Goal: Contribute content: Add original content to the website for others to see

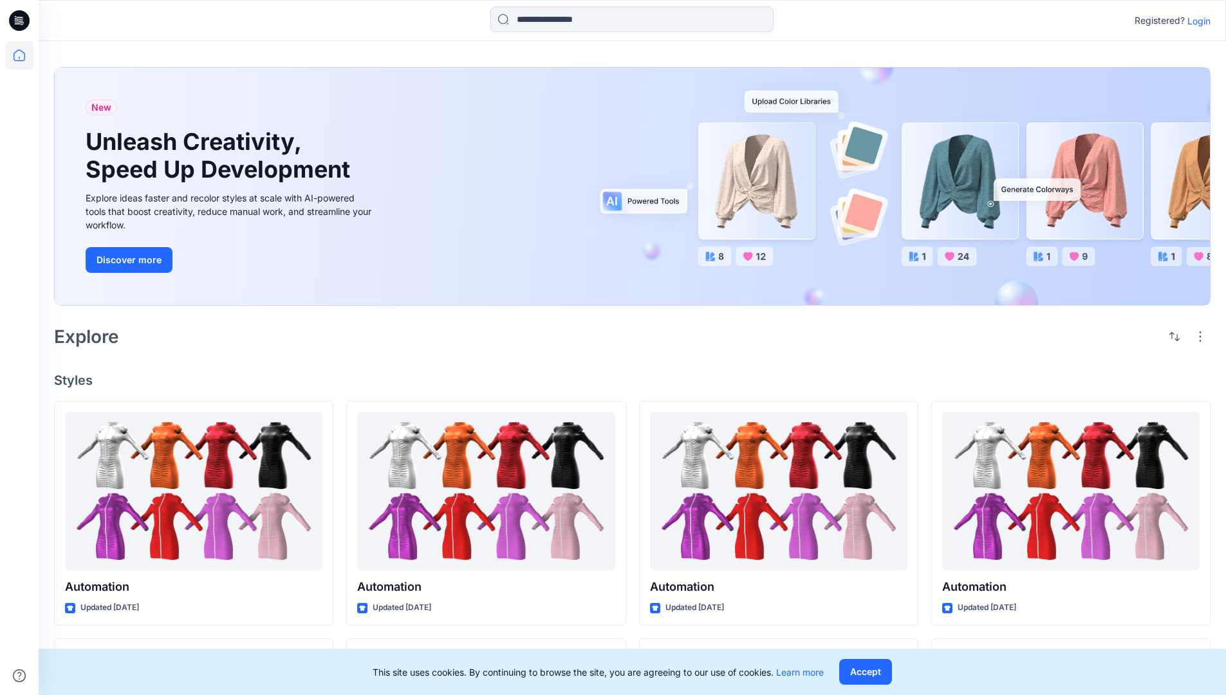
click at [1196, 21] on p "Login" at bounding box center [1199, 21] width 23 height 14
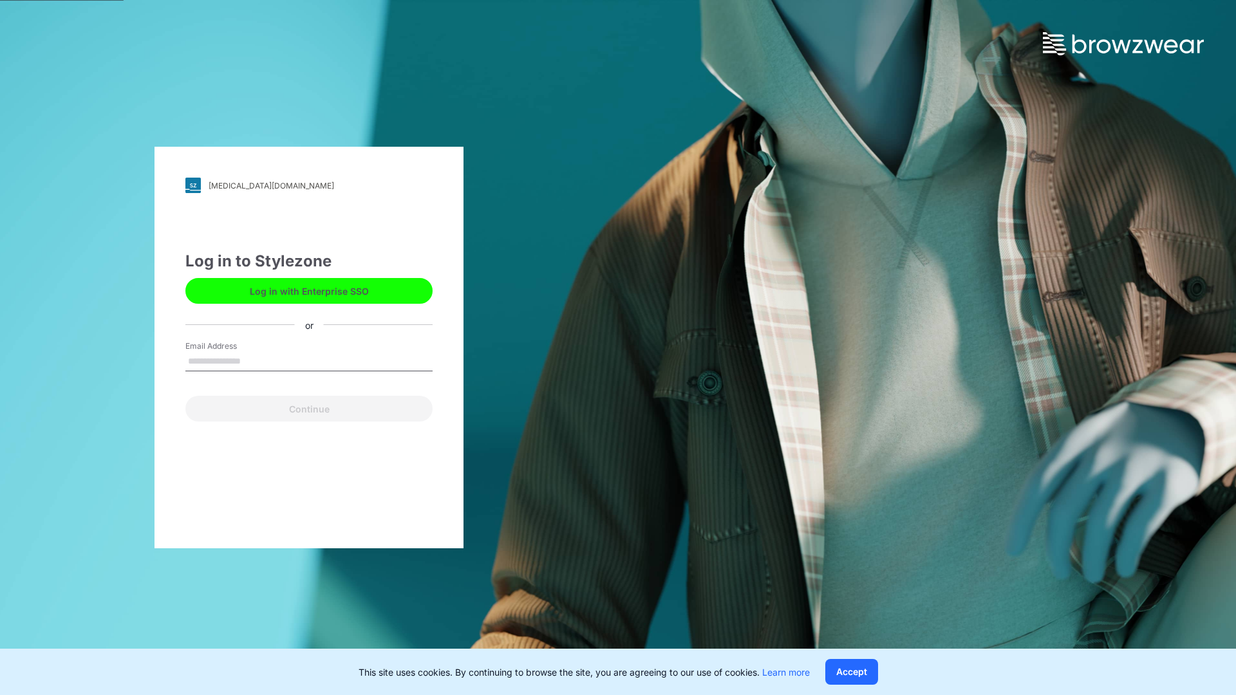
click at [254, 361] on input "Email Address" at bounding box center [308, 361] width 247 height 19
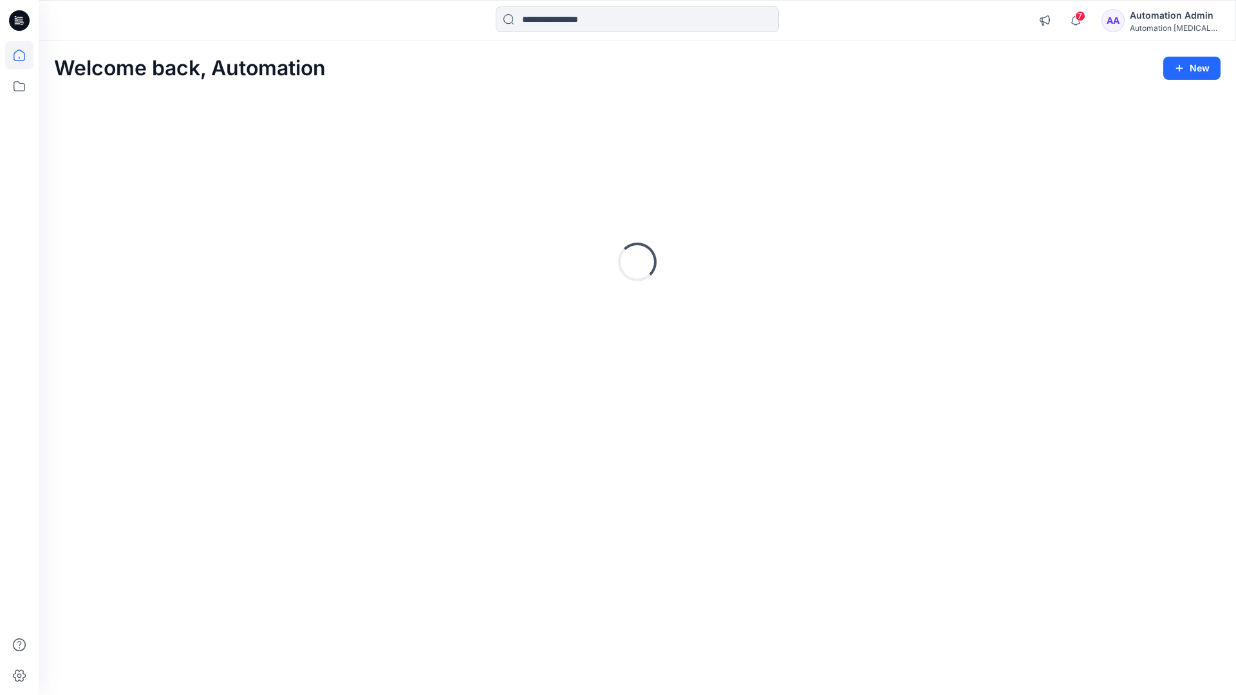
click at [24, 55] on icon at bounding box center [20, 56] width 12 height 12
click at [1180, 66] on icon "button" at bounding box center [1179, 68] width 10 height 10
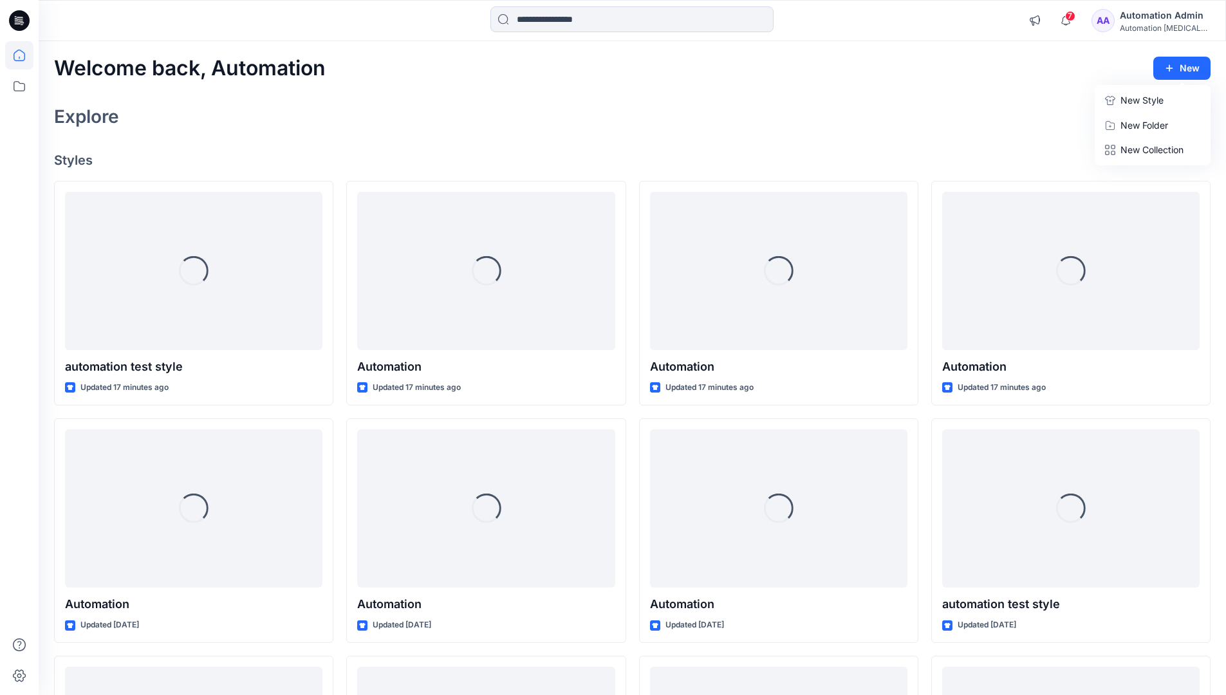
click at [1120, 103] on button "New Style" at bounding box center [1153, 101] width 111 height 26
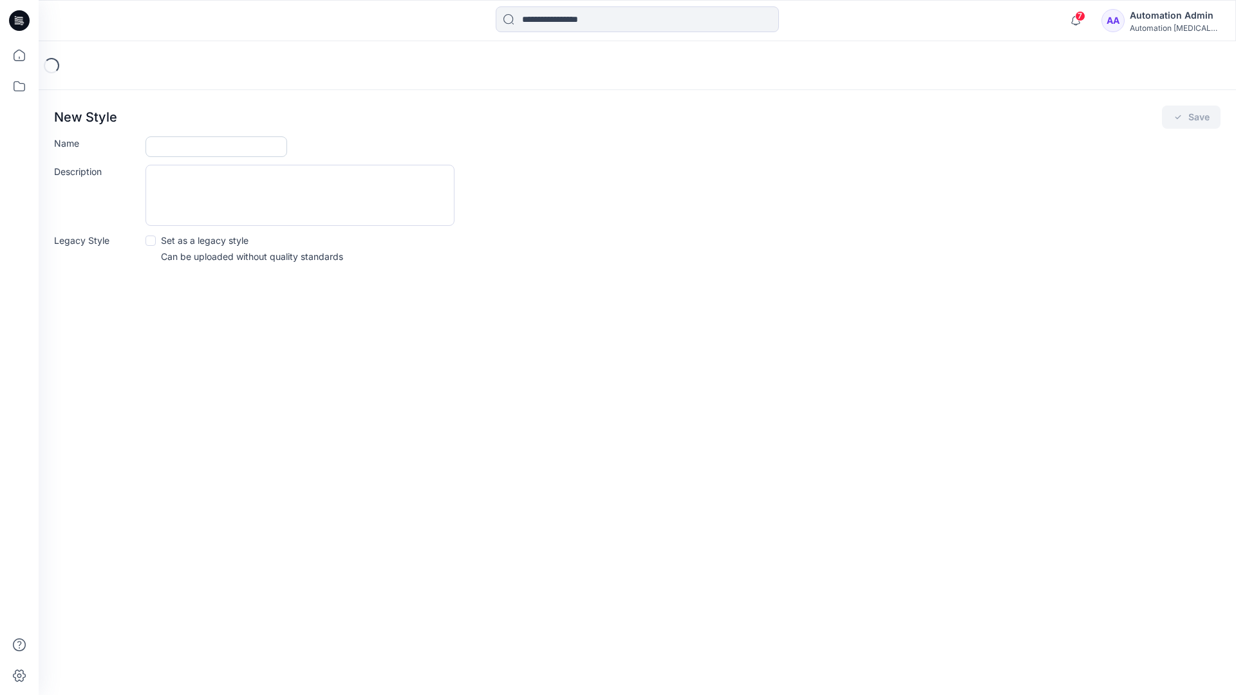
click at [183, 142] on input "Name" at bounding box center [217, 146] width 142 height 21
type input "**********"
click at [1191, 118] on button "Save" at bounding box center [1191, 117] width 59 height 23
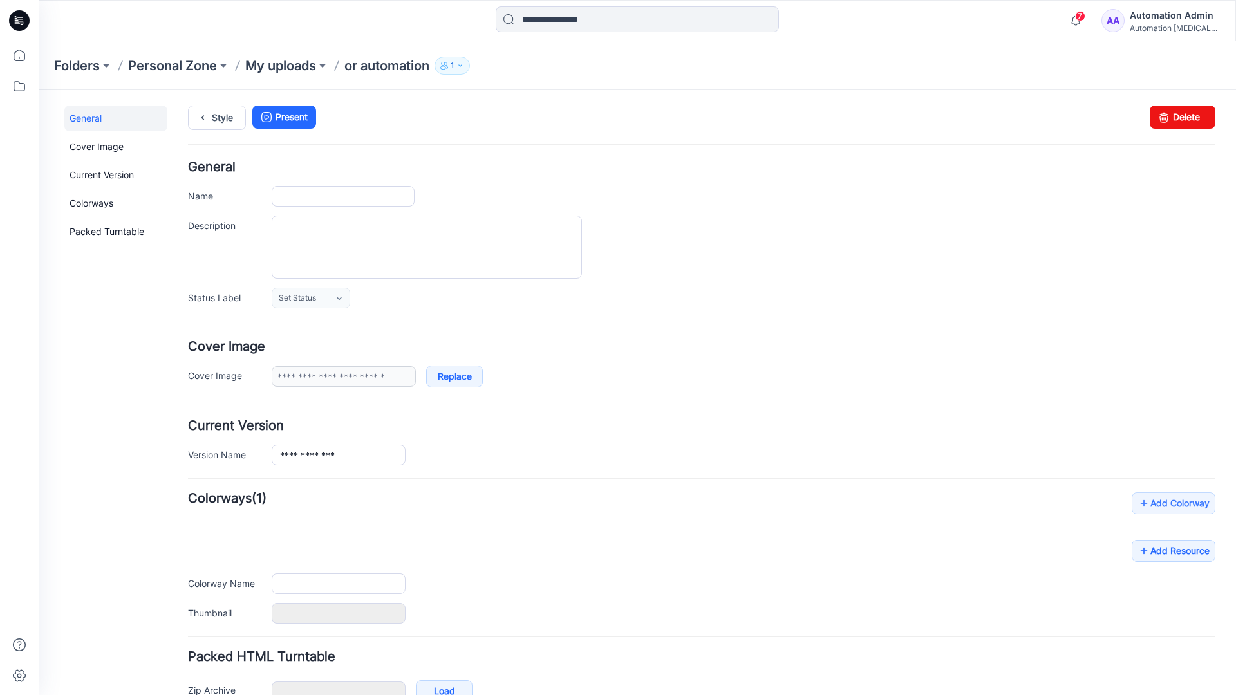
type input "**********"
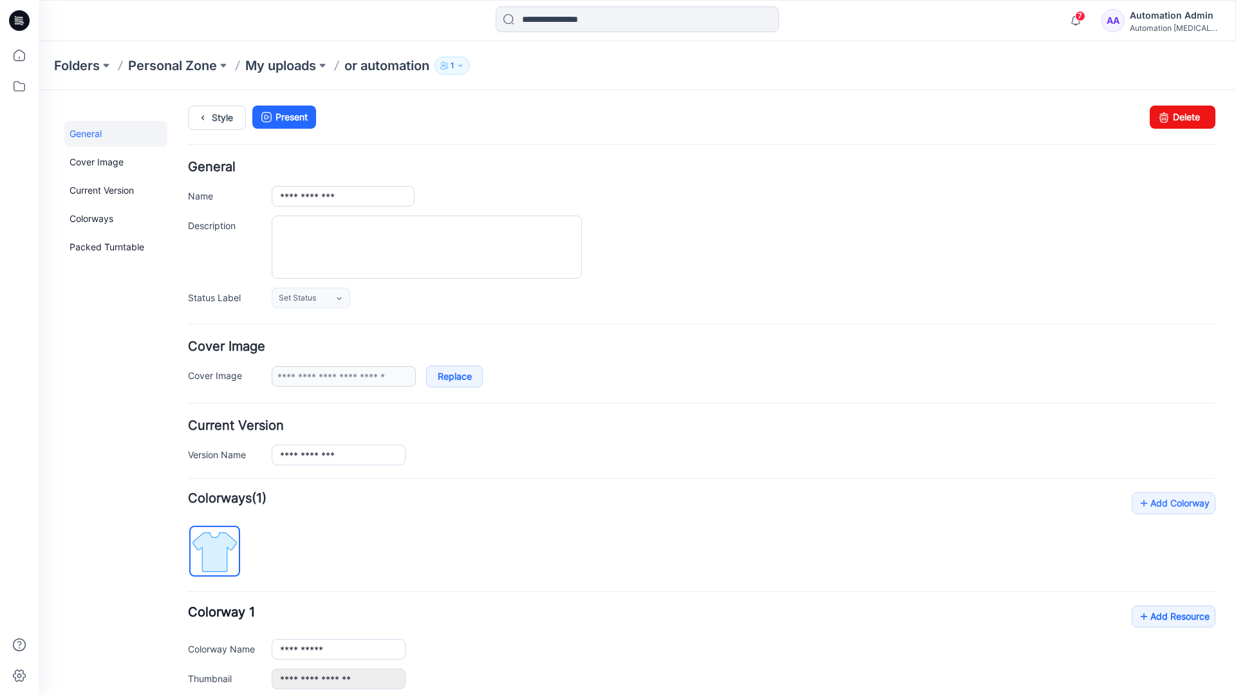
scroll to position [142, 0]
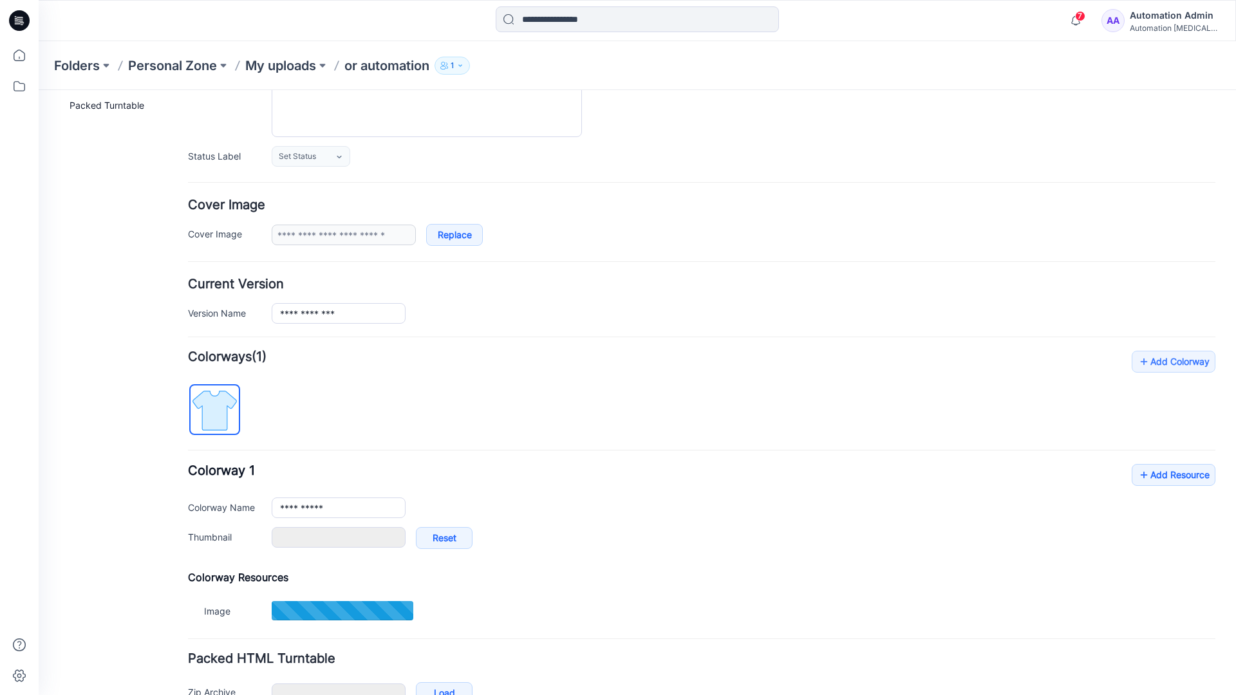
type input "**********"
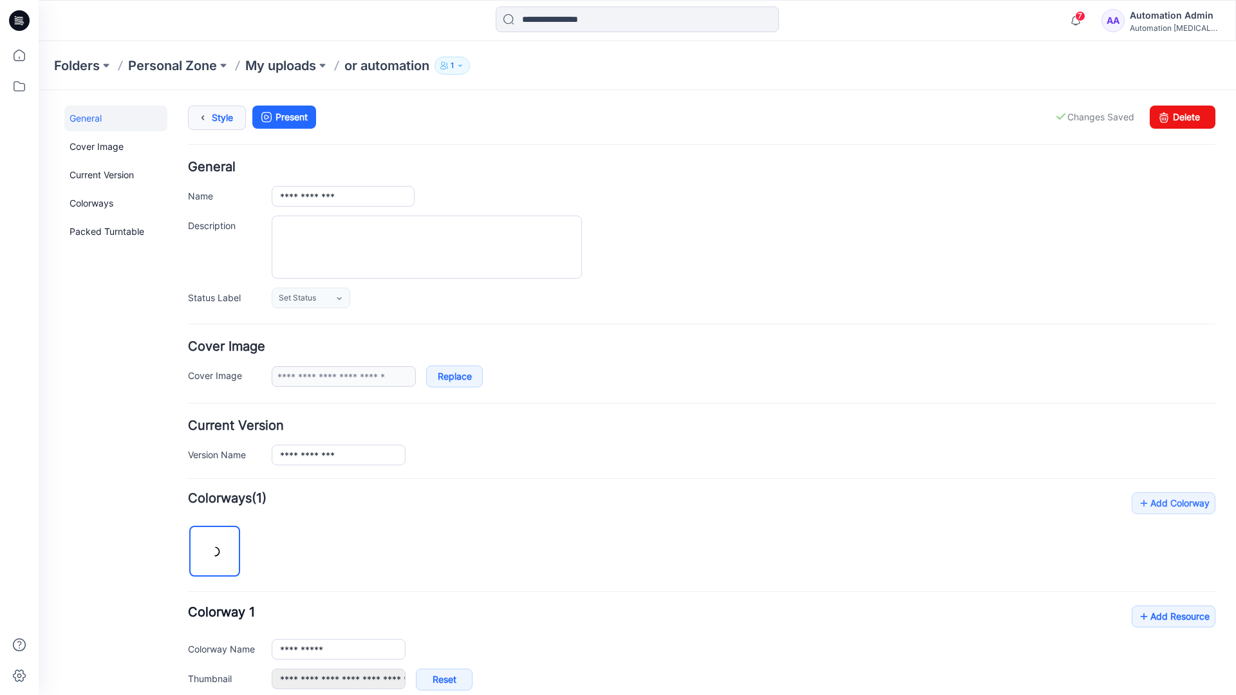
click at [214, 122] on link "Style" at bounding box center [217, 118] width 58 height 24
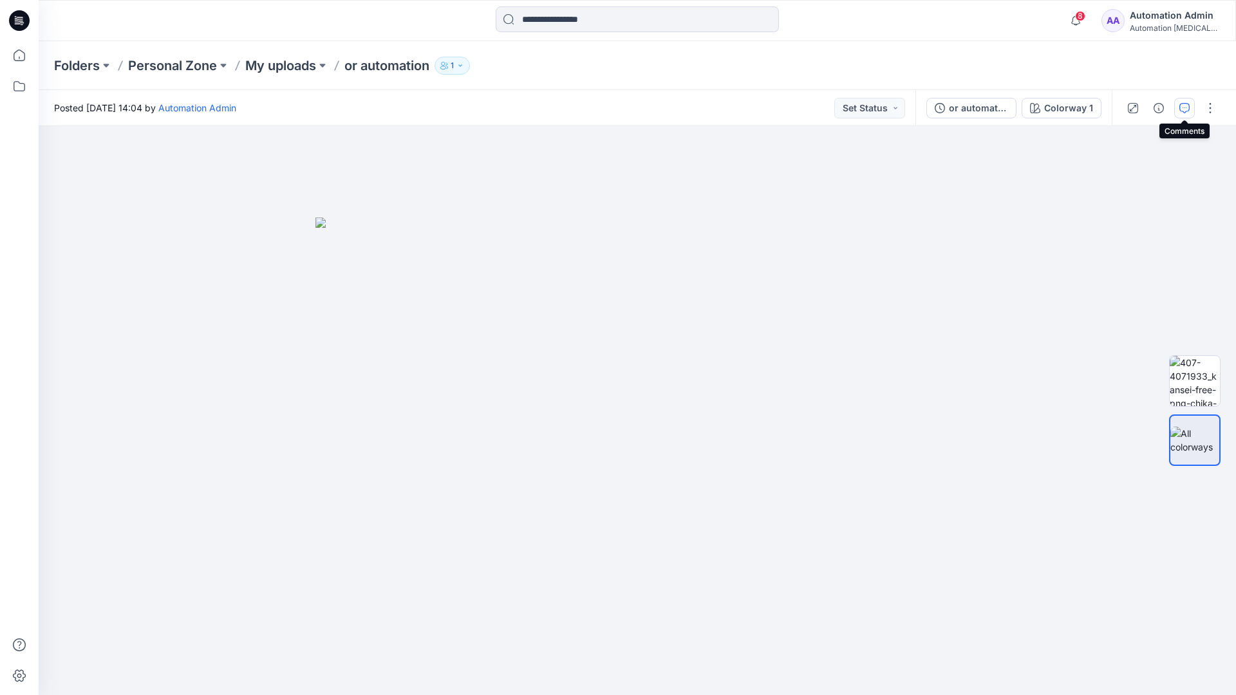
click at [1183, 102] on button "button" at bounding box center [1184, 108] width 21 height 21
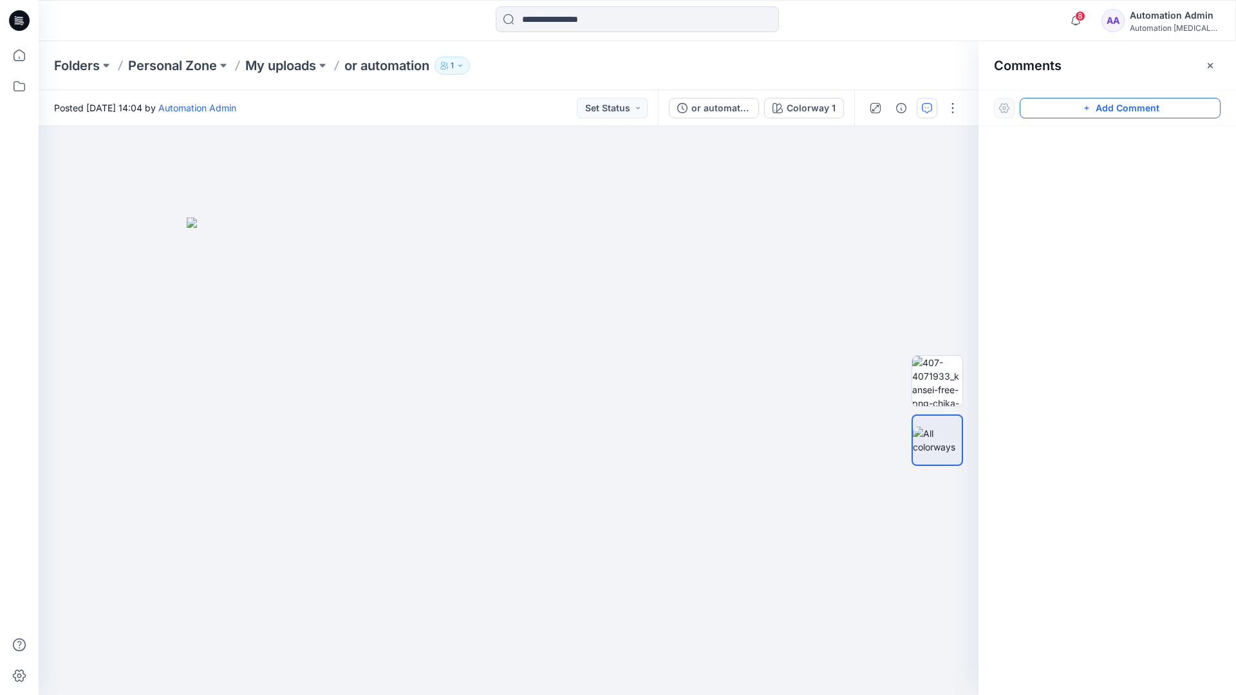
click at [1107, 109] on button "Add Comment" at bounding box center [1120, 108] width 201 height 21
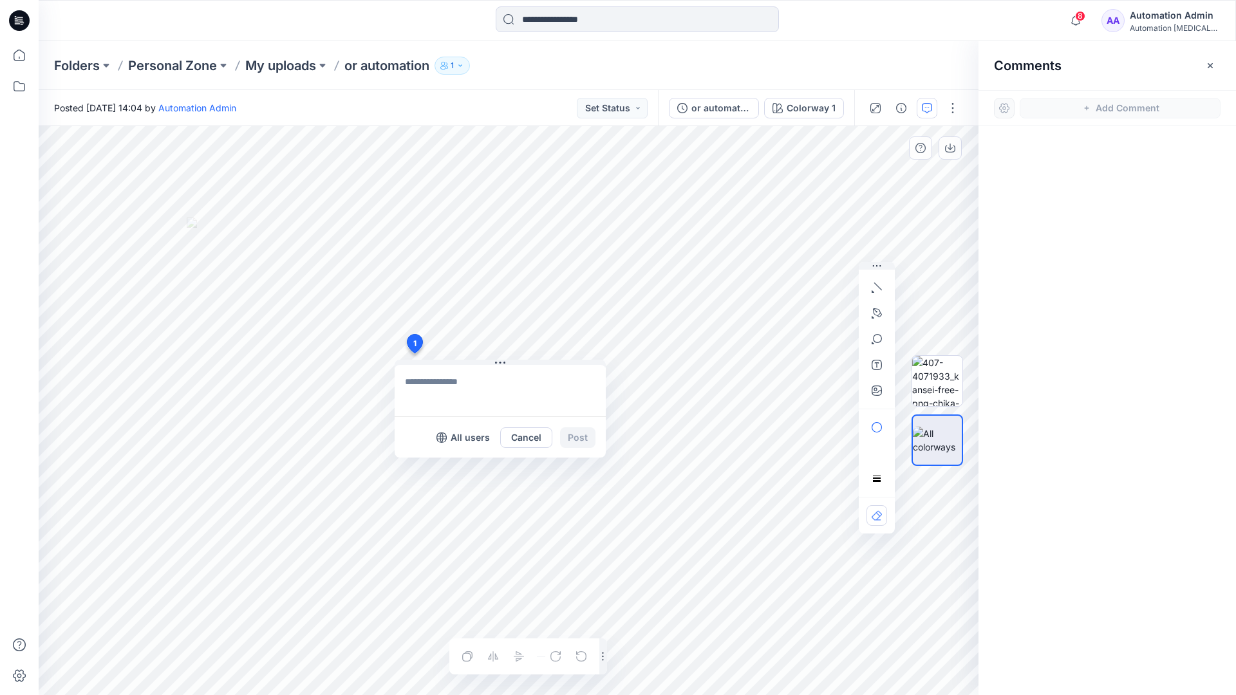
click at [414, 353] on div "1 All users Cancel Post Layer 1" at bounding box center [509, 410] width 940 height 569
type textarea "****"
click at [880, 285] on icon "button" at bounding box center [877, 288] width 10 height 10
click at [874, 311] on icon "button" at bounding box center [877, 313] width 10 height 10
click at [578, 198] on icon "Layer 1" at bounding box center [509, 410] width 940 height 569
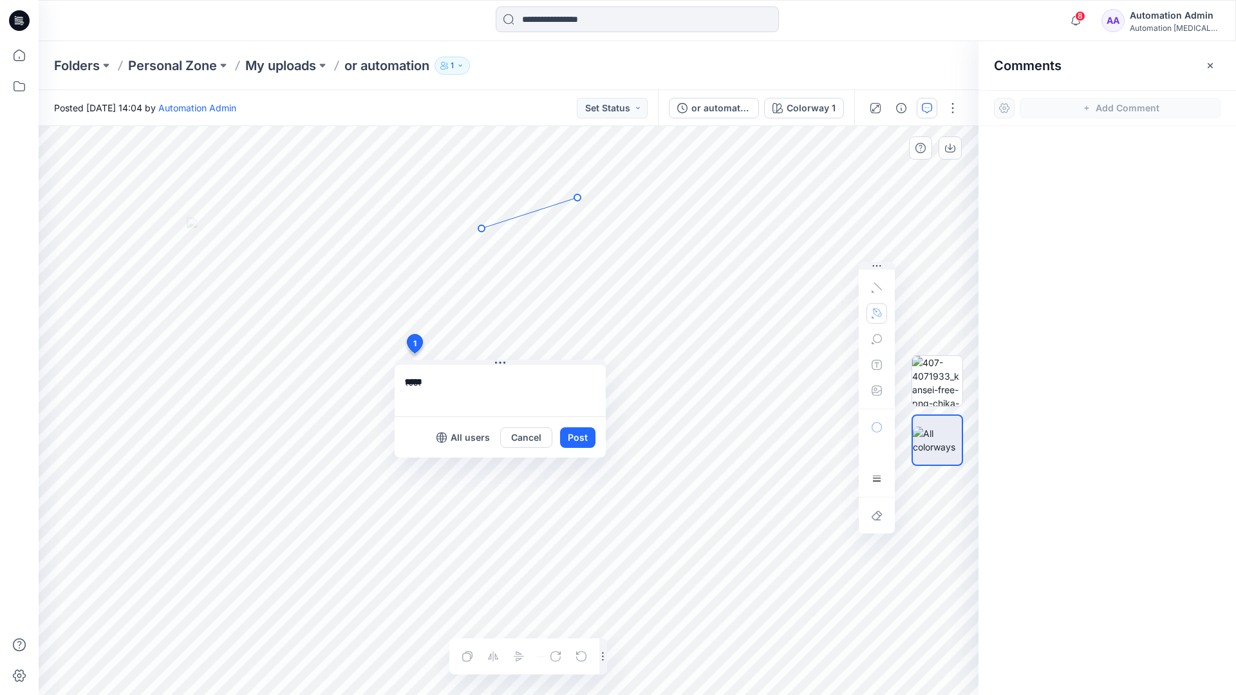
click at [482, 229] on icon "Layer 1" at bounding box center [509, 410] width 940 height 569
click at [576, 198] on circle at bounding box center [577, 197] width 6 height 6
click at [870, 312] on button "button" at bounding box center [877, 313] width 21 height 21
click at [805, 312] on icon "button" at bounding box center [807, 312] width 9 height 9
click at [876, 341] on icon "button" at bounding box center [877, 339] width 10 height 10
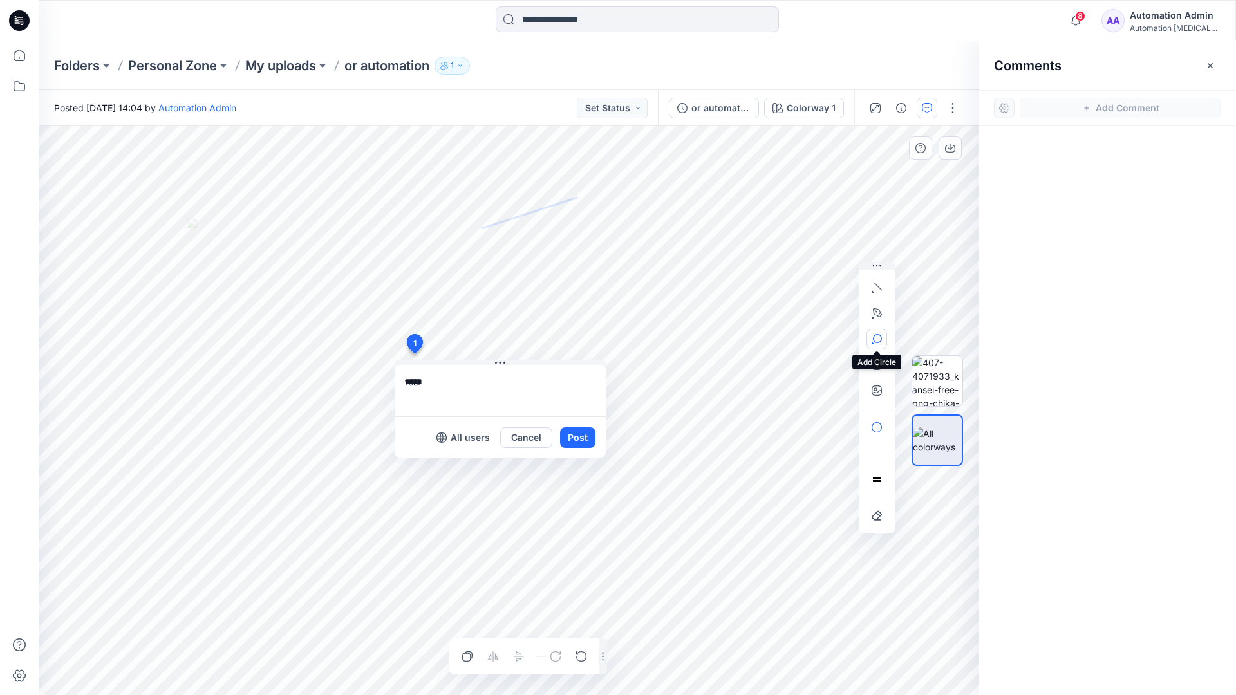
click at [882, 336] on button "button" at bounding box center [877, 339] width 21 height 21
click at [877, 340] on icon "button" at bounding box center [877, 339] width 10 height 10
click at [810, 341] on icon "button" at bounding box center [807, 340] width 10 height 10
click at [874, 368] on icon "button" at bounding box center [877, 365] width 10 height 10
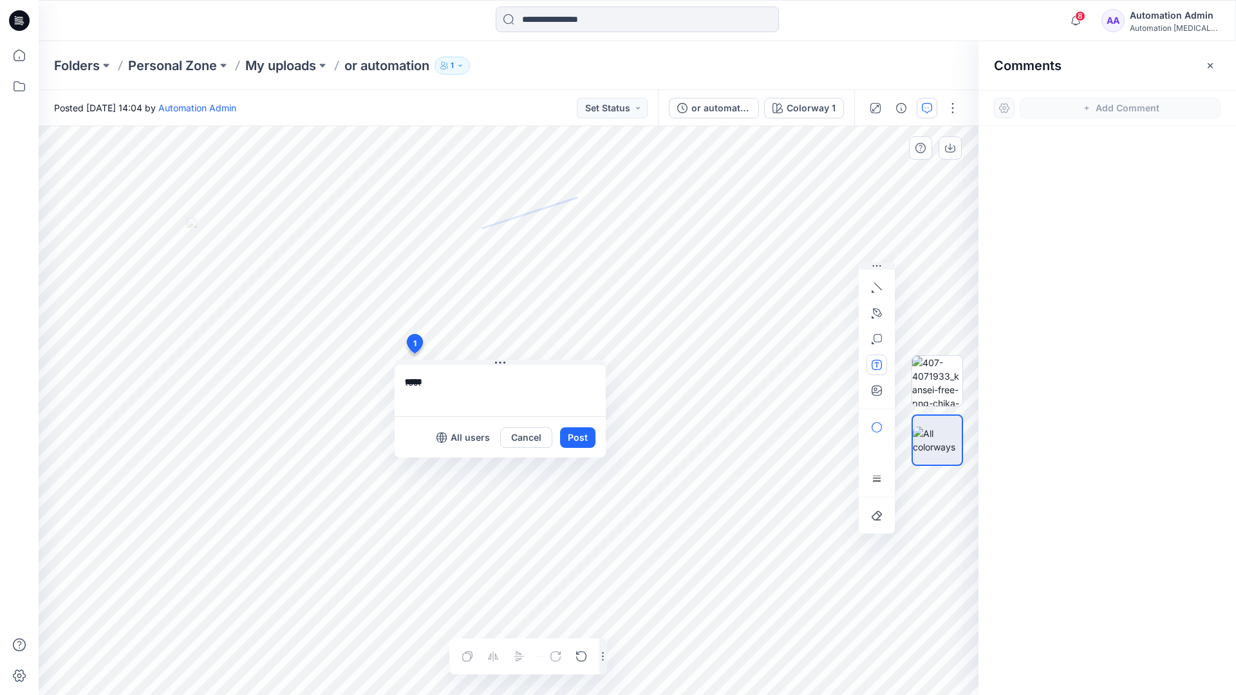
click at [870, 366] on button "button" at bounding box center [877, 365] width 21 height 21
type textarea "**********"
type input"] "**********"
click at [576, 438] on button "Post" at bounding box center [577, 437] width 35 height 21
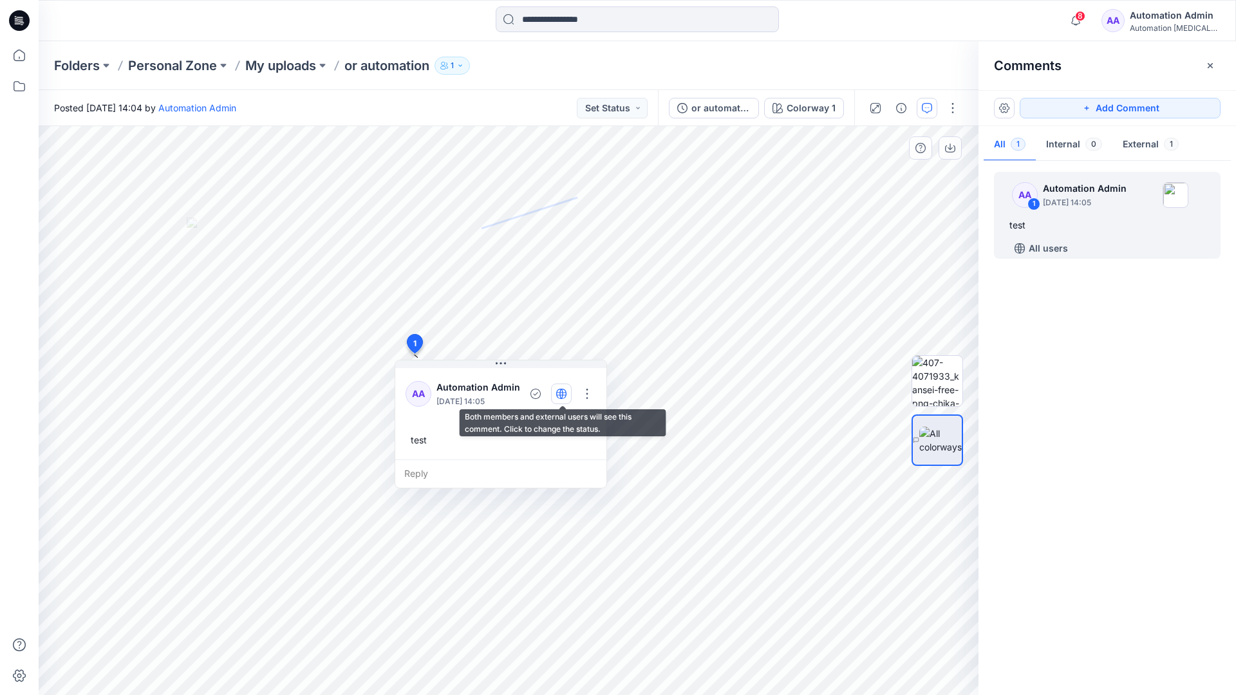
click at [561, 393] on icon "button" at bounding box center [560, 394] width 3 height 10
click at [563, 397] on icon "button" at bounding box center [561, 394] width 10 height 10
click at [478, 472] on div "Reply" at bounding box center [500, 474] width 211 height 28
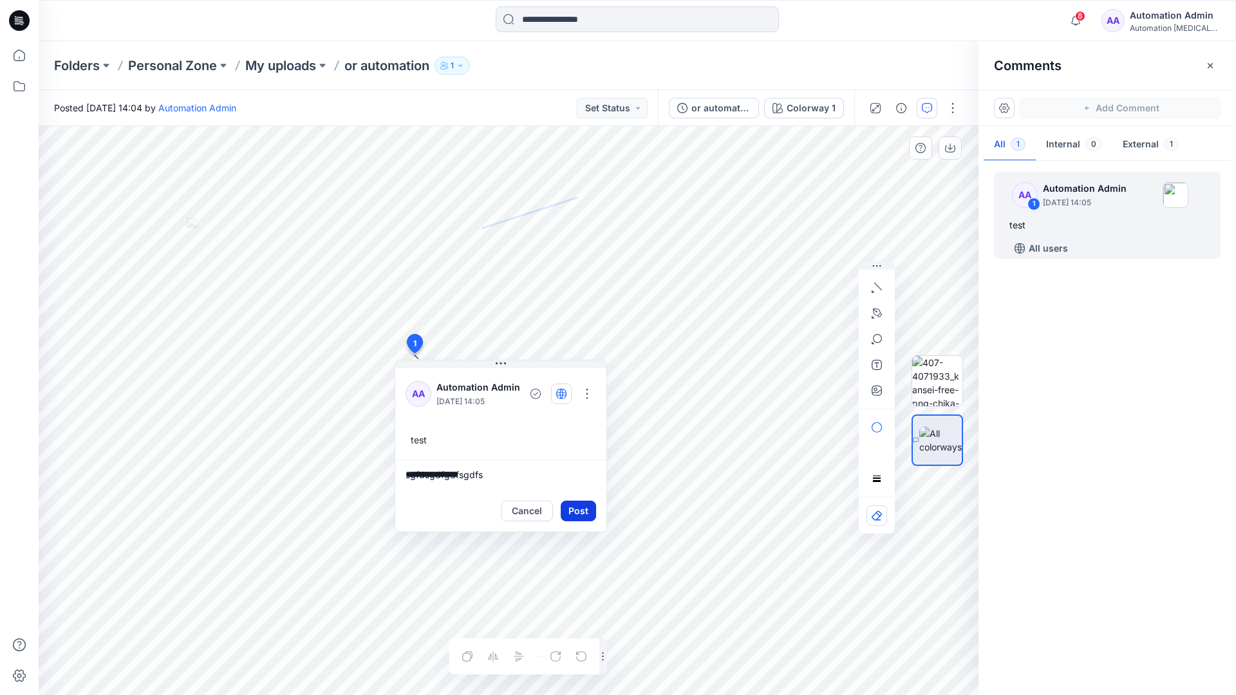
type textarea "**********"
click at [573, 503] on button "Post" at bounding box center [578, 511] width 35 height 21
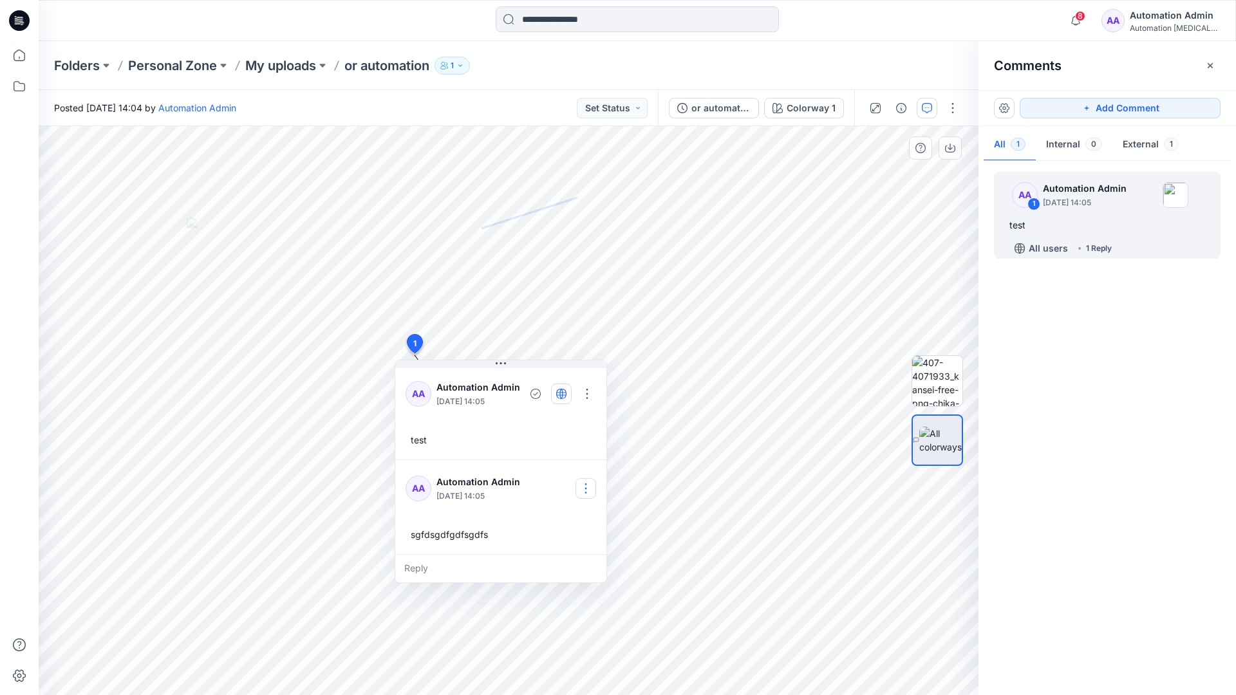
click at [590, 483] on button "button" at bounding box center [586, 488] width 21 height 21
click at [575, 558] on p "Delete comment" at bounding box center [593, 554] width 67 height 14
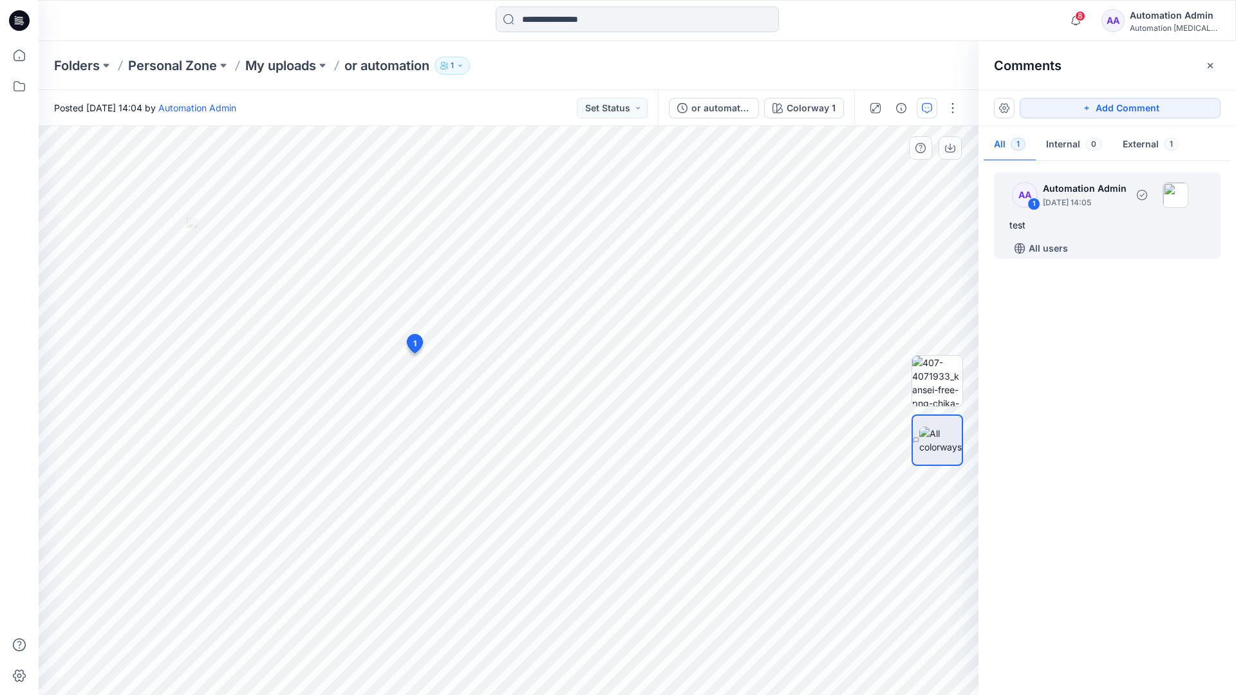
click at [1058, 221] on div "test" at bounding box center [1107, 225] width 196 height 15
click at [592, 388] on button "button" at bounding box center [587, 394] width 21 height 21
click at [579, 457] on p "Delete thread" at bounding box center [591, 459] width 57 height 14
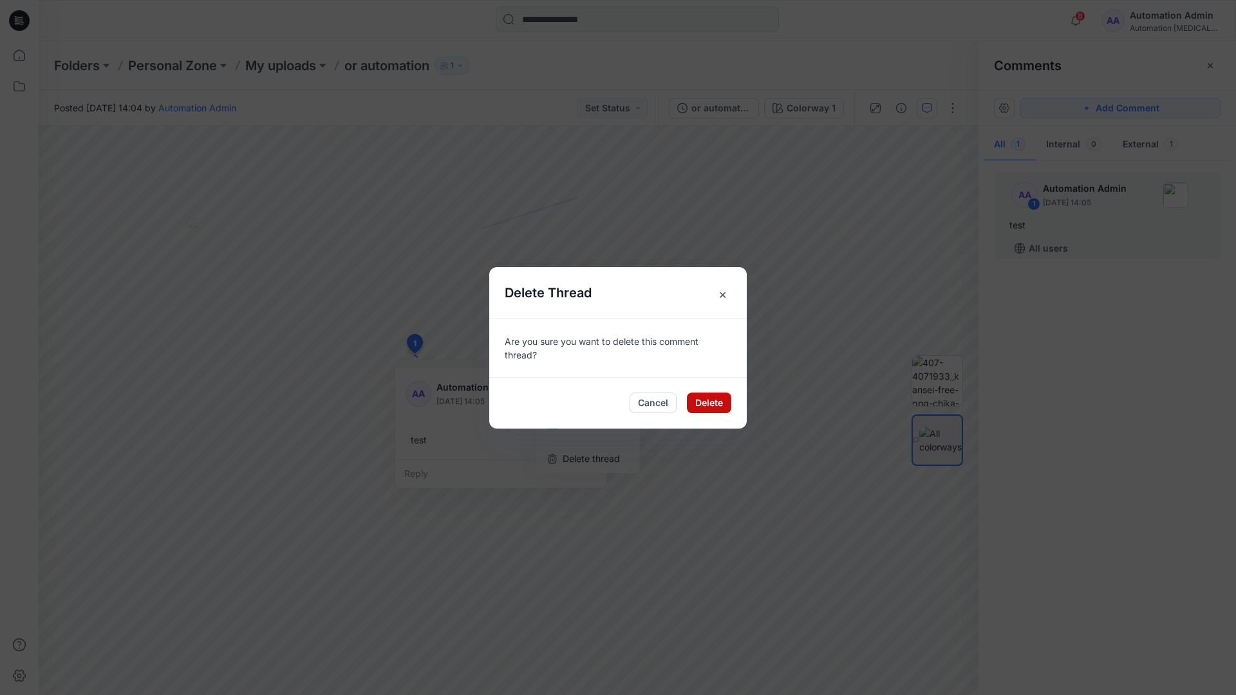
click at [712, 406] on button "Delete" at bounding box center [709, 403] width 44 height 21
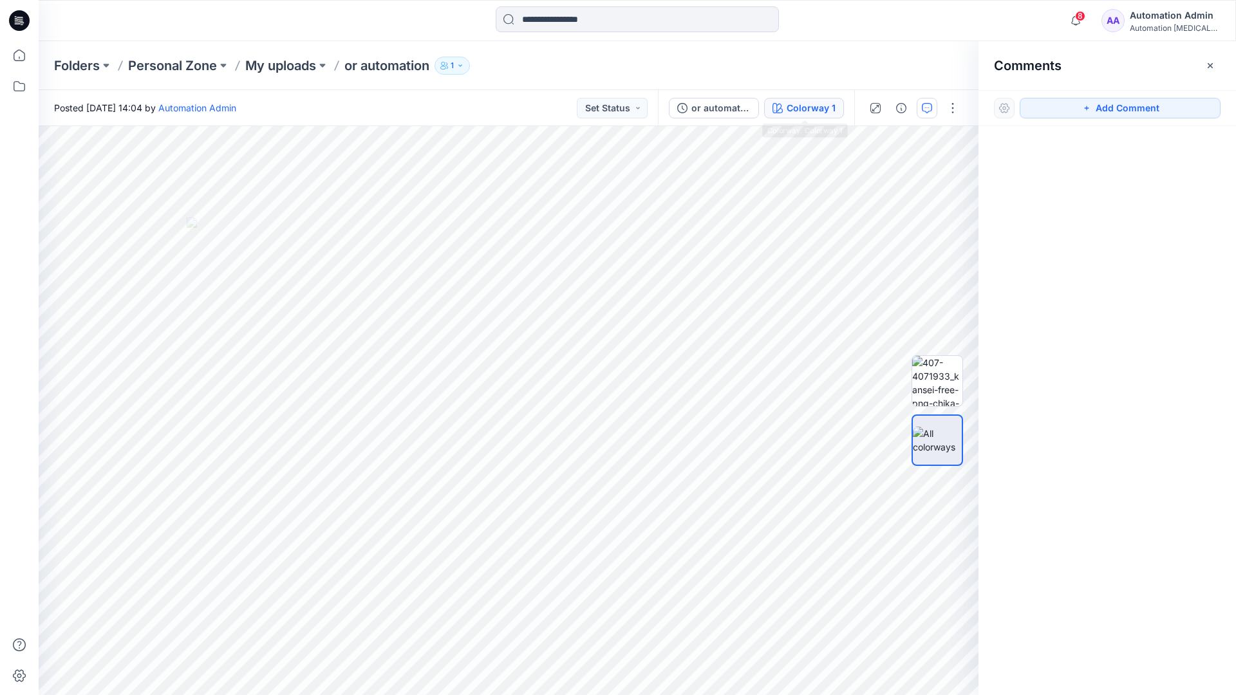
click at [790, 109] on div "Colorway 1" at bounding box center [811, 108] width 49 height 14
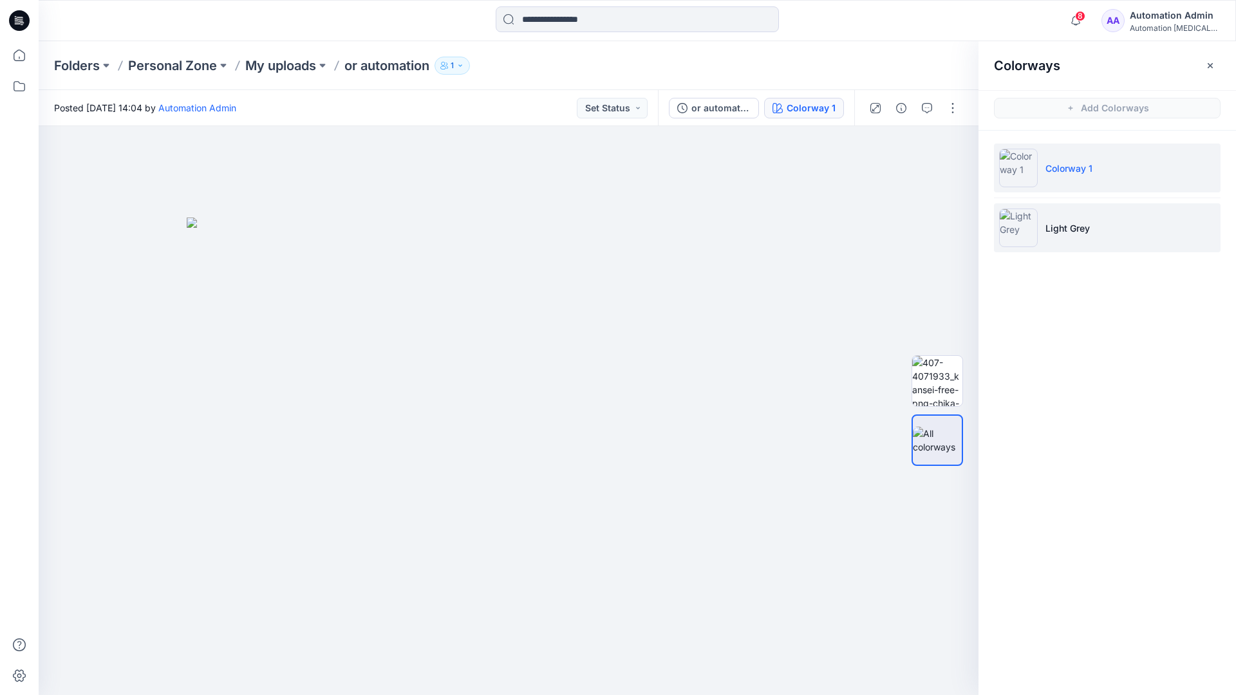
click at [1063, 229] on p "Light Grey" at bounding box center [1068, 228] width 44 height 14
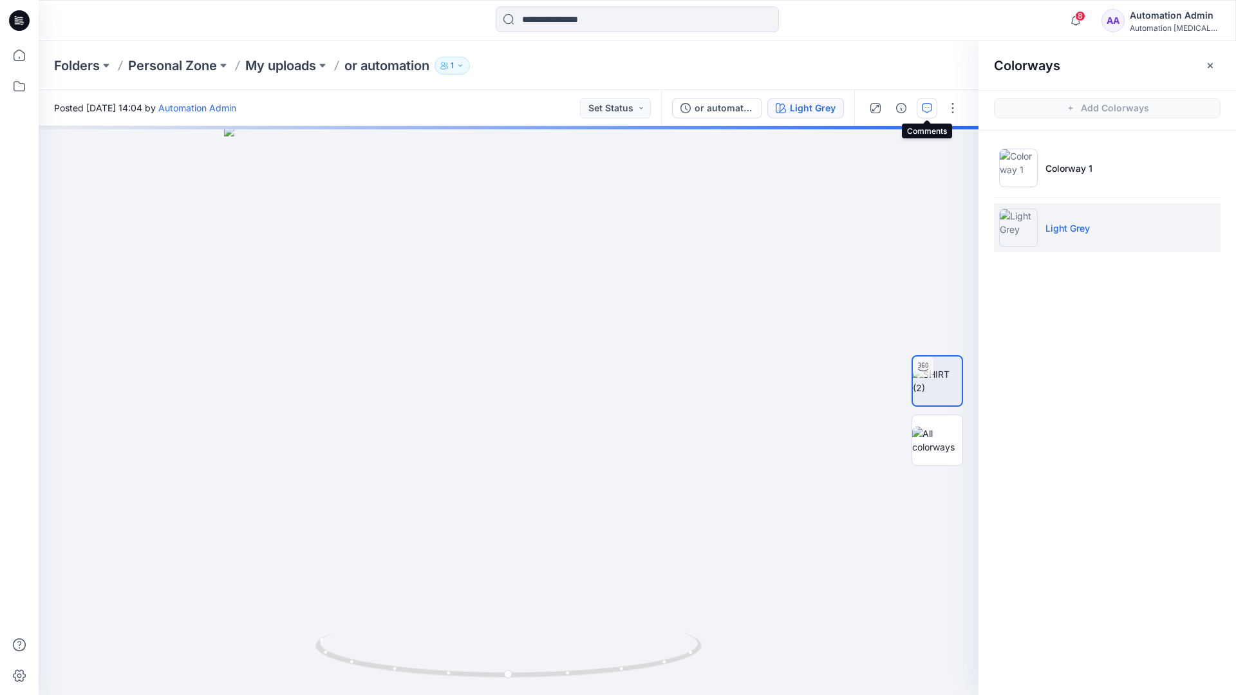
click at [924, 112] on icon "button" at bounding box center [927, 108] width 10 height 10
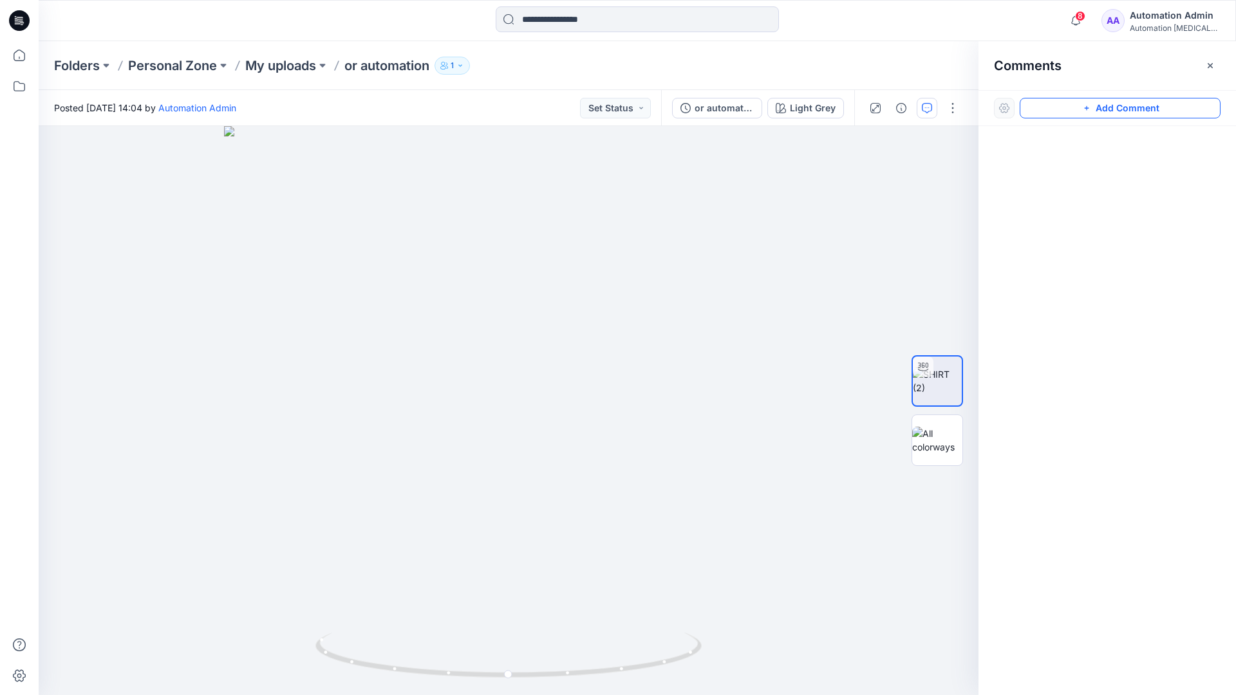
click at [1072, 111] on button "Add Comment" at bounding box center [1120, 108] width 201 height 21
click at [1048, 104] on button "Click on the style to leave a comment" at bounding box center [1120, 108] width 201 height 21
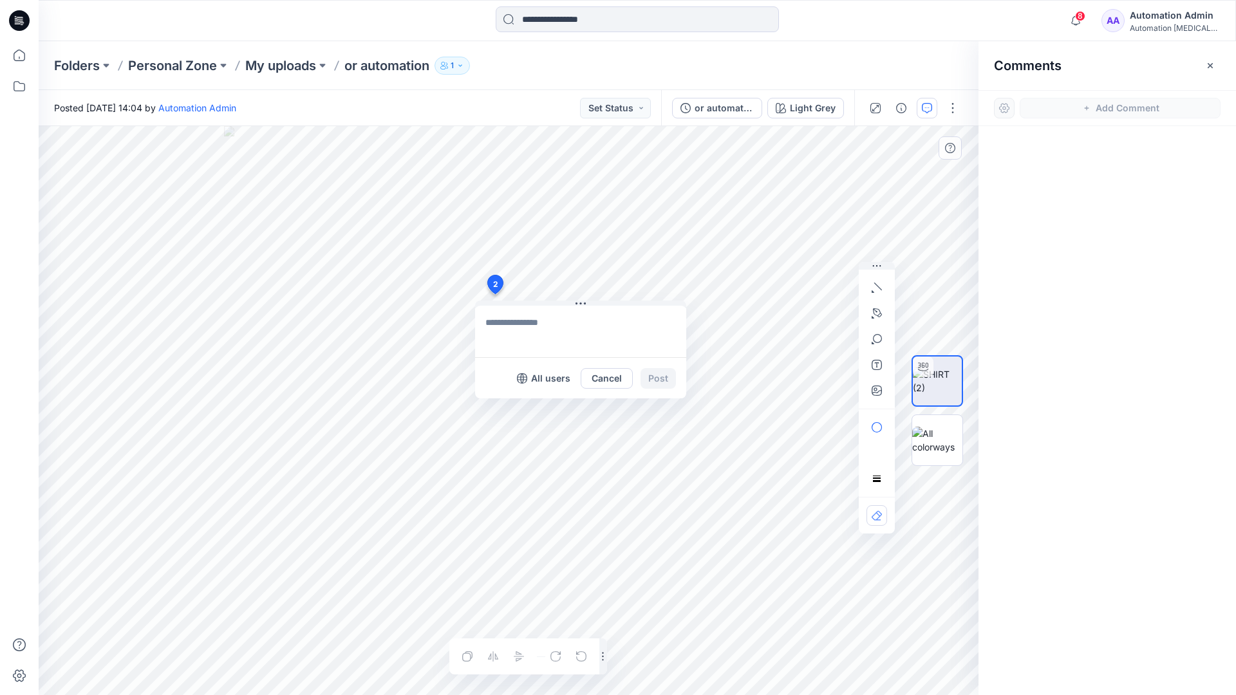
click at [494, 294] on div "2 All users Cancel Post Layer 1" at bounding box center [509, 410] width 940 height 569
click at [878, 293] on button "button" at bounding box center [877, 287] width 21 height 21
click at [876, 284] on icon "button" at bounding box center [878, 287] width 8 height 8
click at [798, 284] on button "button" at bounding box center [807, 284] width 21 height 21
click at [879, 310] on icon "button" at bounding box center [877, 312] width 9 height 9
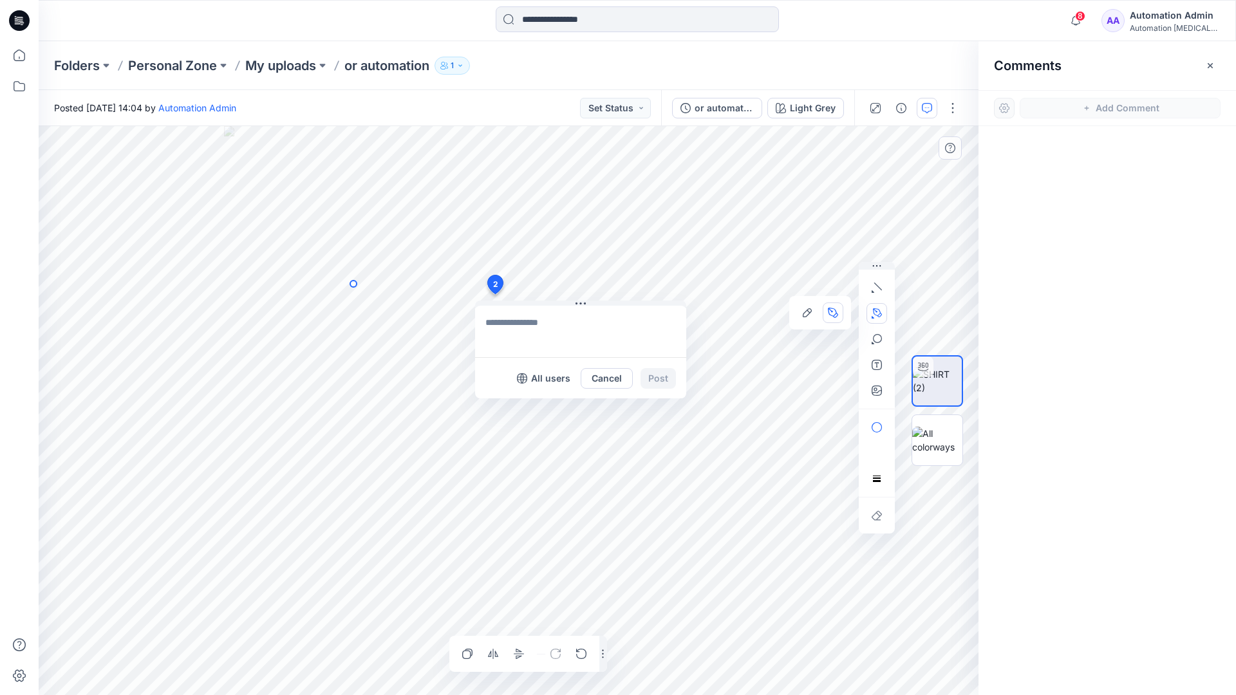
click at [353, 284] on icon "Layer 1" at bounding box center [509, 410] width 940 height 569
click at [353, 284] on circle at bounding box center [353, 284] width 6 height 6
click at [306, 307] on icon "Layer 1" at bounding box center [509, 410] width 940 height 569
click at [306, 307] on circle at bounding box center [306, 307] width 6 height 6
click at [877, 345] on button "button" at bounding box center [877, 339] width 21 height 21
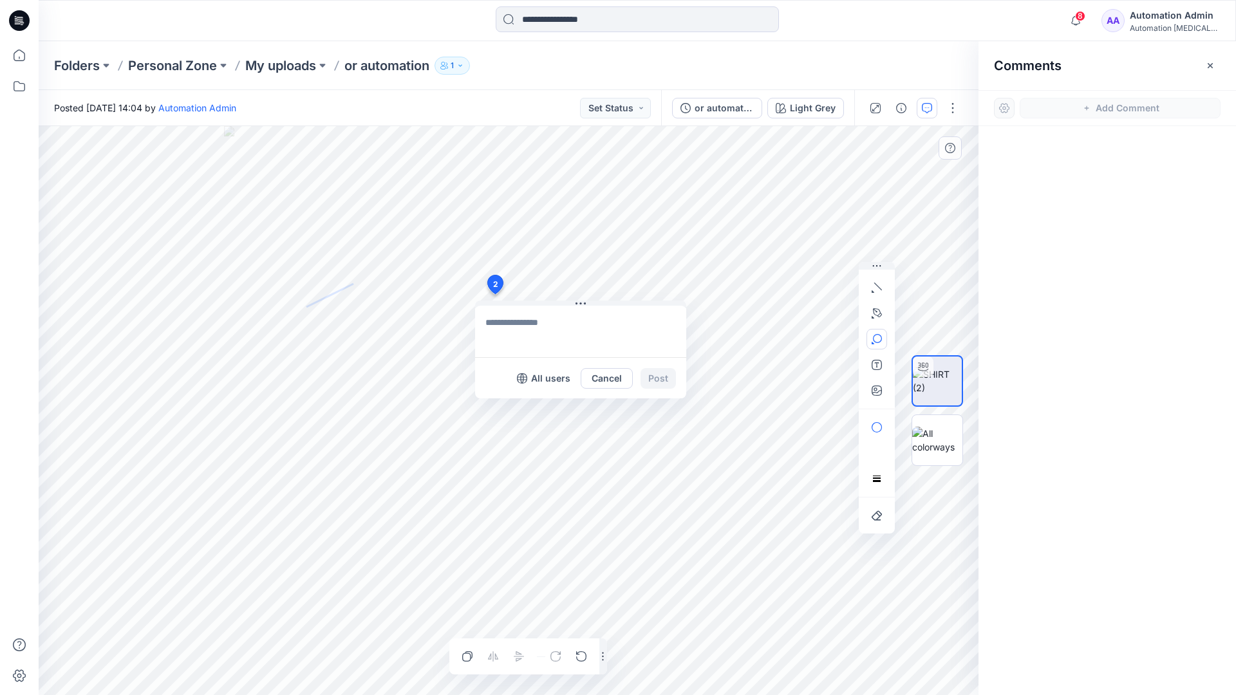
click at [881, 342] on icon "button" at bounding box center [877, 339] width 10 height 10
click at [812, 337] on button "button" at bounding box center [807, 340] width 21 height 21
click at [881, 421] on button "button" at bounding box center [877, 427] width 21 height 21
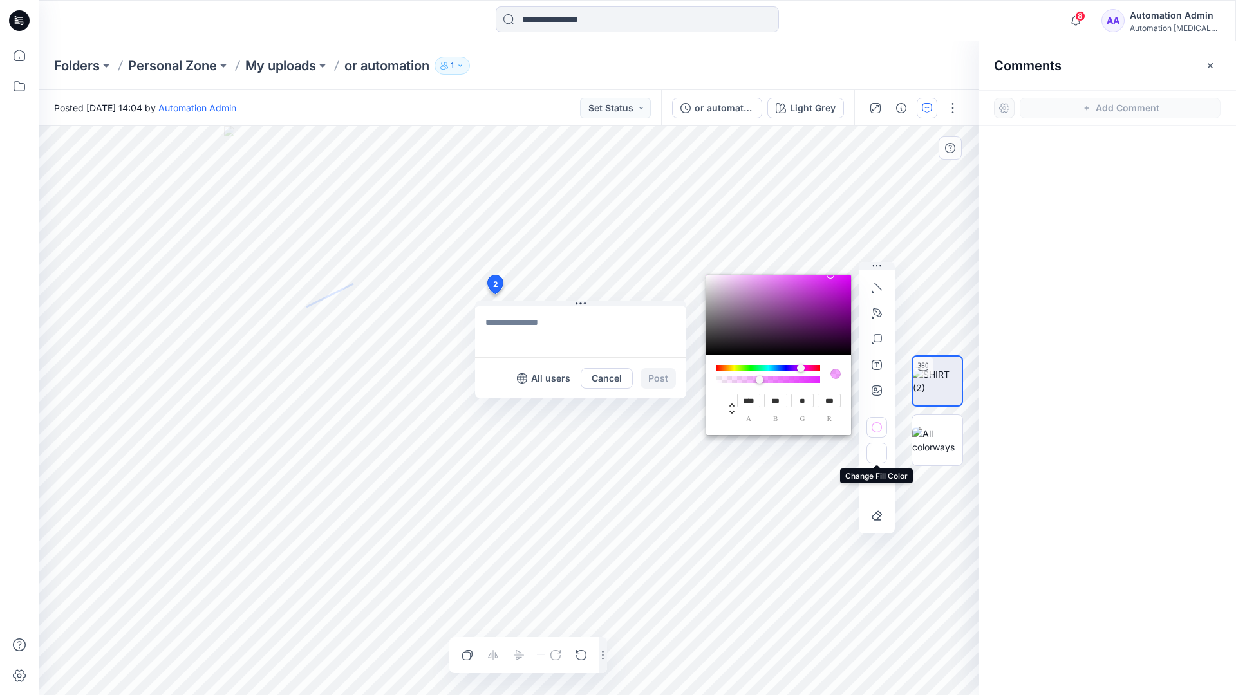
click at [873, 453] on icon "button" at bounding box center [877, 454] width 10 height 7
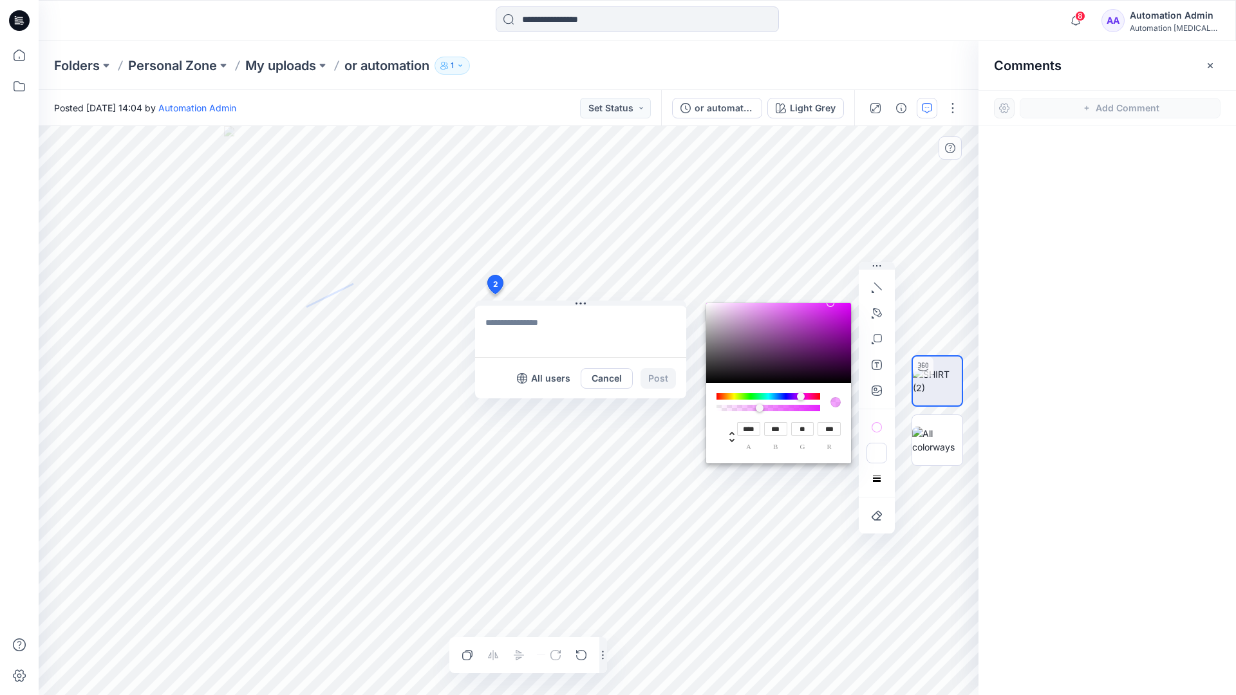
type input "**"
type input "***"
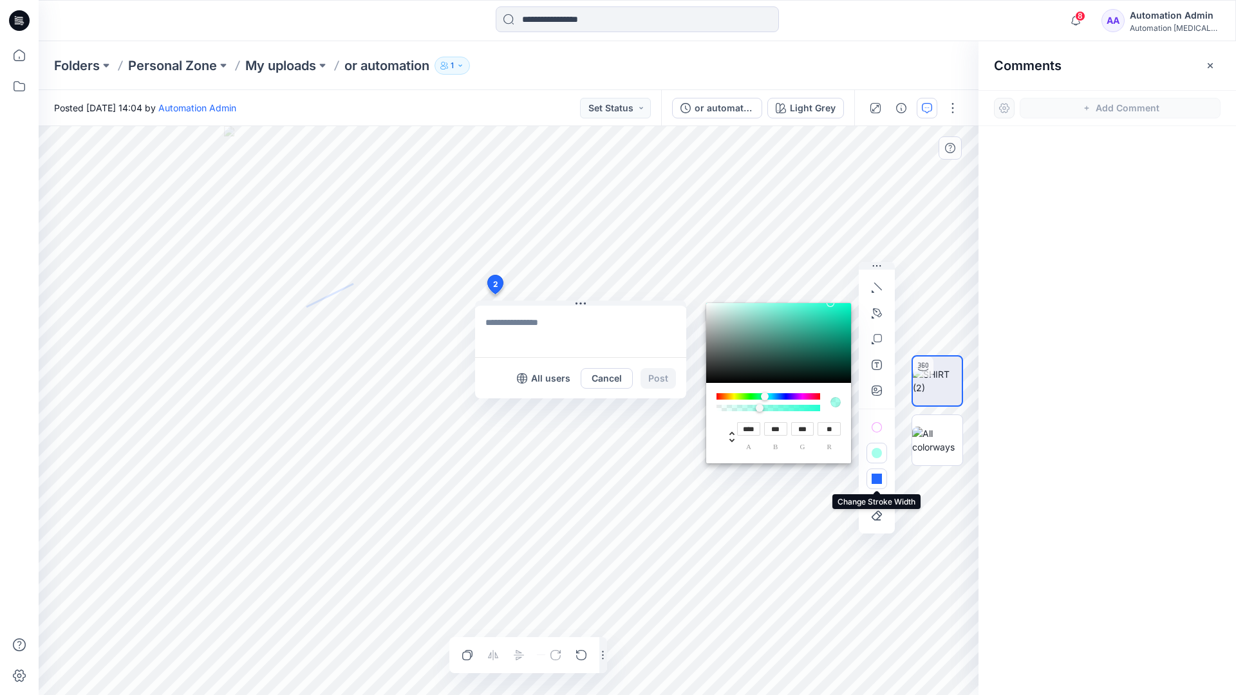
click at [871, 474] on button "button" at bounding box center [877, 479] width 21 height 21
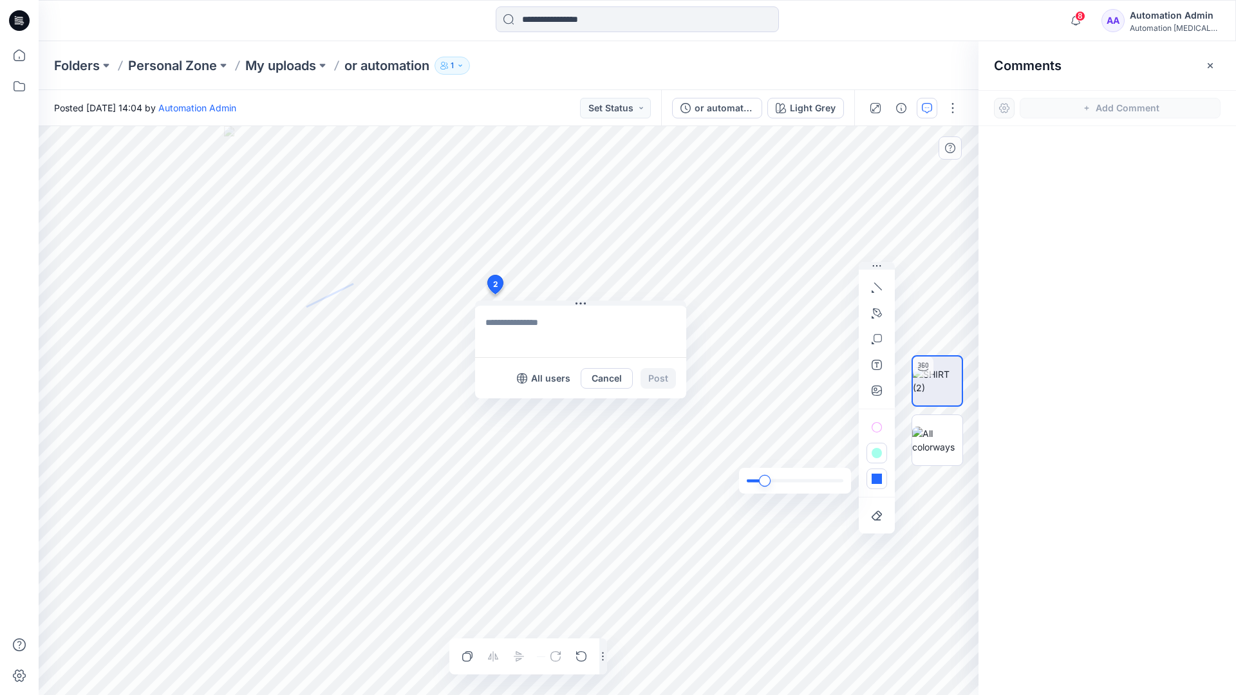
click at [767, 480] on div "slider" at bounding box center [765, 481] width 12 height 12
click at [879, 484] on icon "button" at bounding box center [877, 479] width 10 height 10
click at [854, 451] on icon "button" at bounding box center [858, 454] width 10 height 10
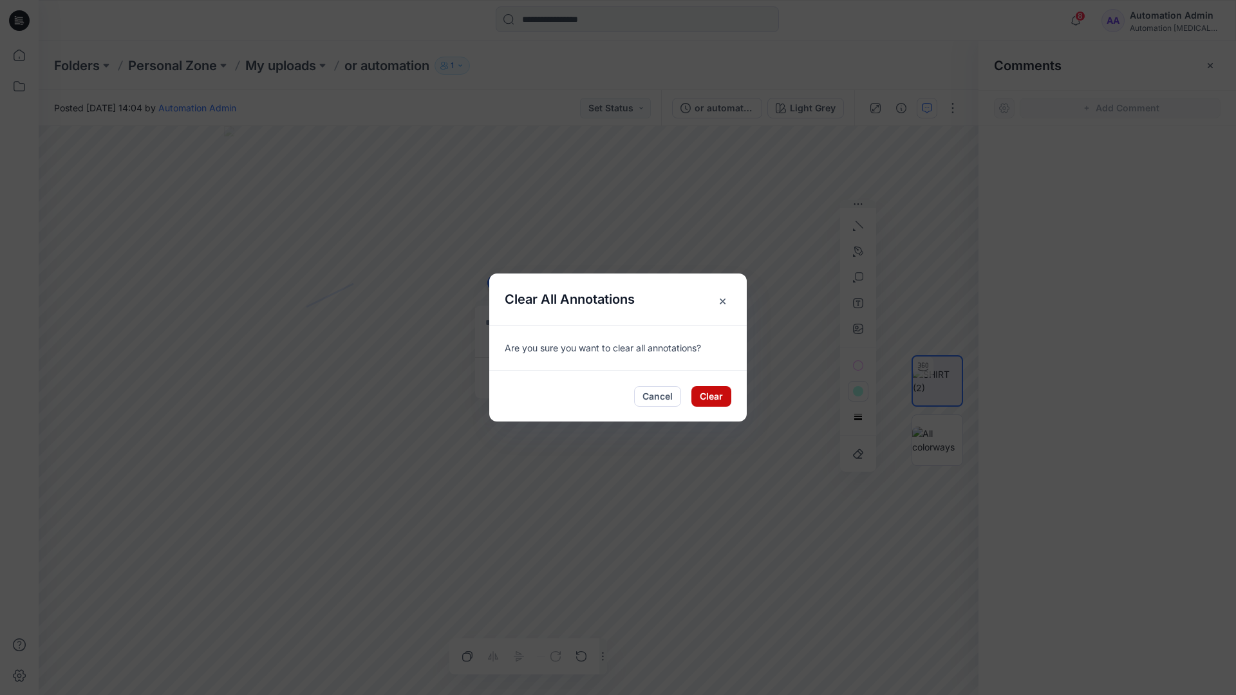
click at [715, 389] on button "Clear" at bounding box center [711, 396] width 40 height 21
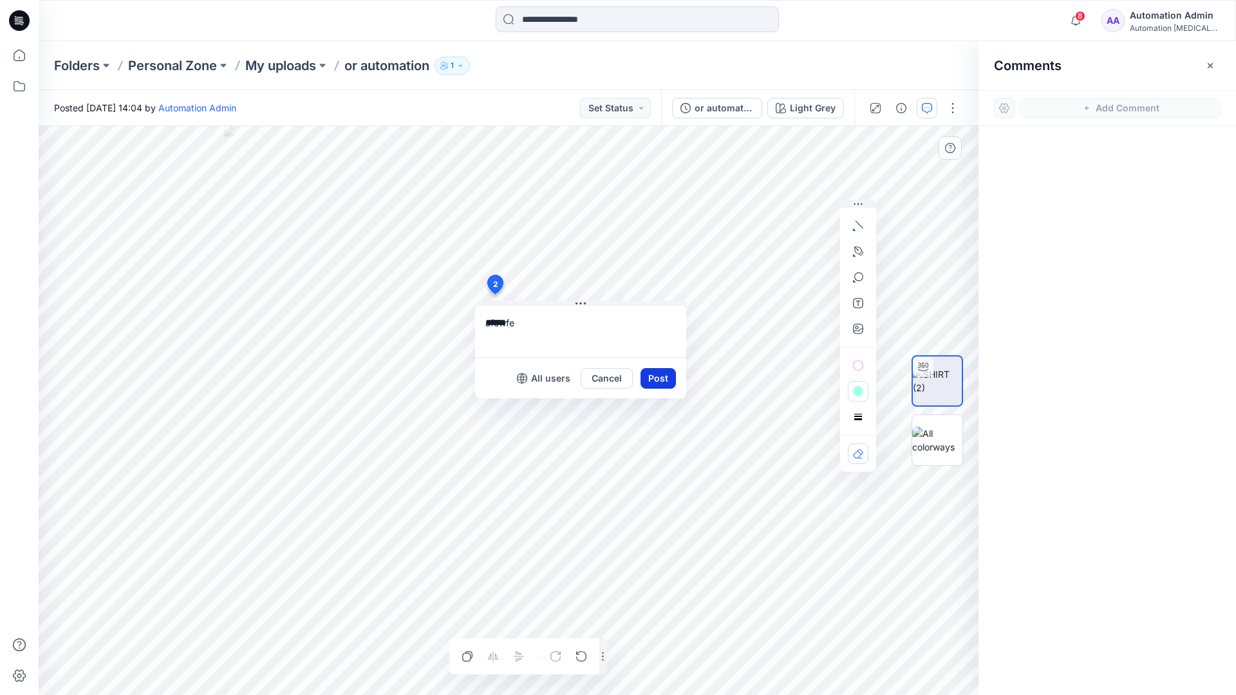
type textarea "******"
click at [653, 377] on button "Post" at bounding box center [658, 378] width 35 height 21
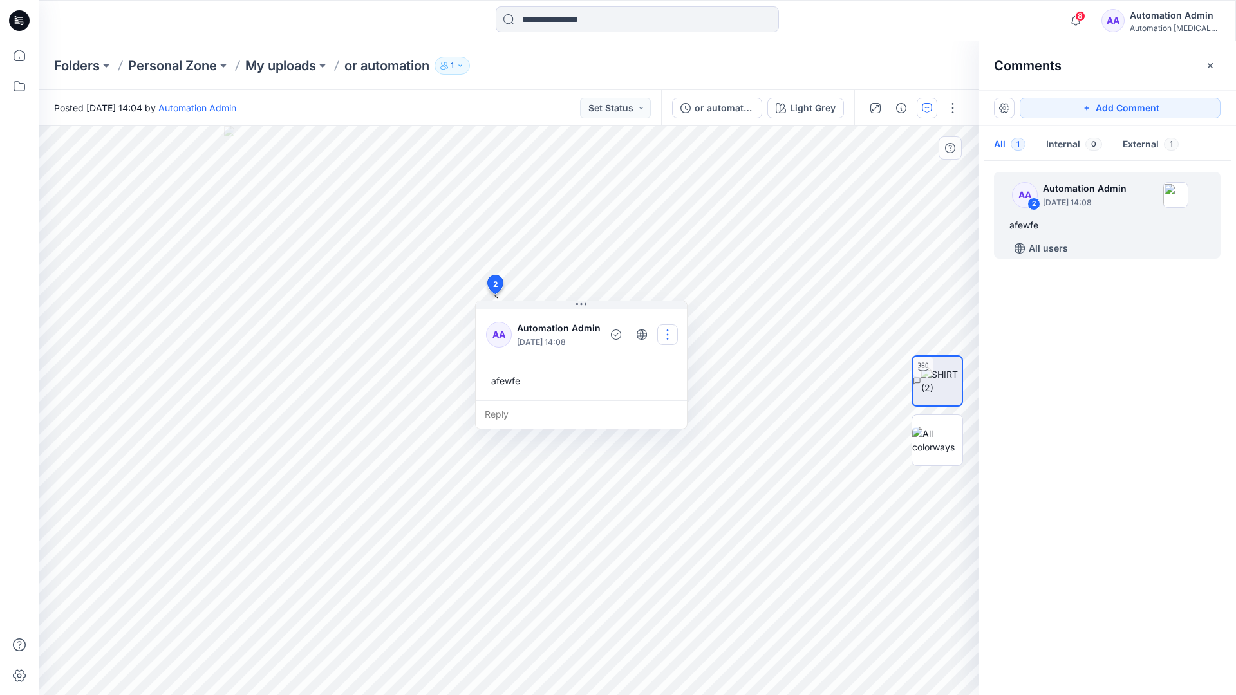
click at [664, 333] on button "button" at bounding box center [667, 334] width 21 height 21
click at [660, 395] on p "Delete thread" at bounding box center [671, 400] width 57 height 14
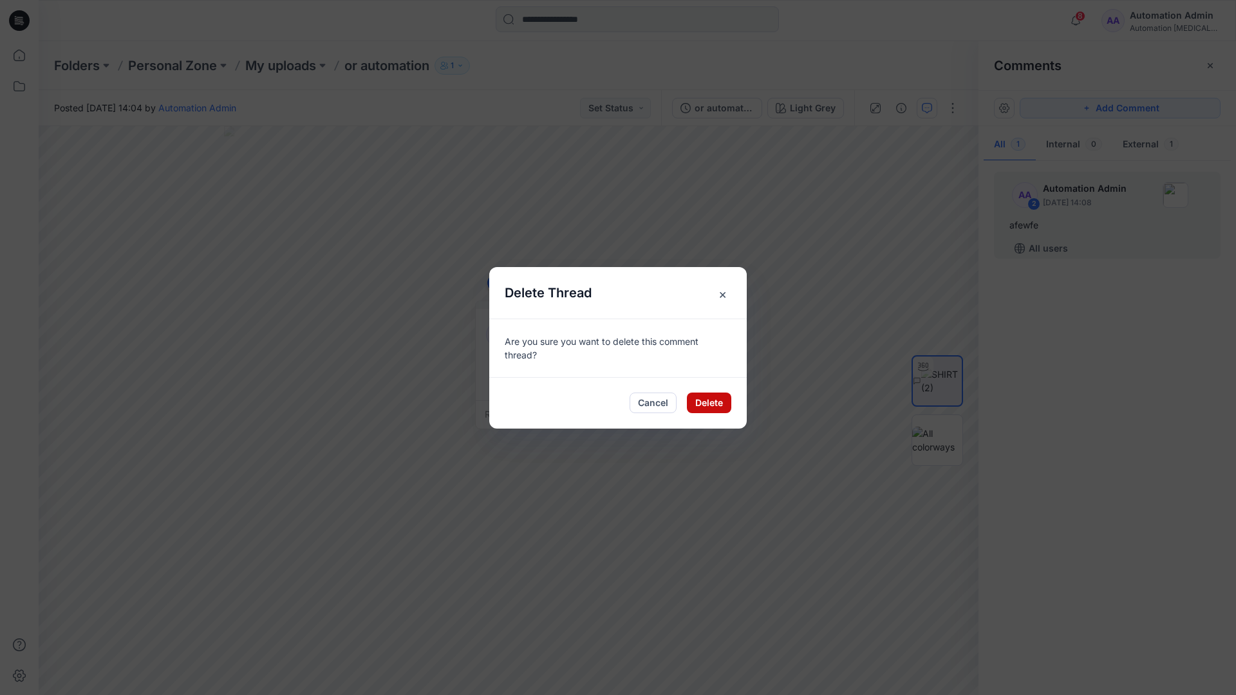
click at [700, 400] on button "Delete" at bounding box center [709, 403] width 44 height 21
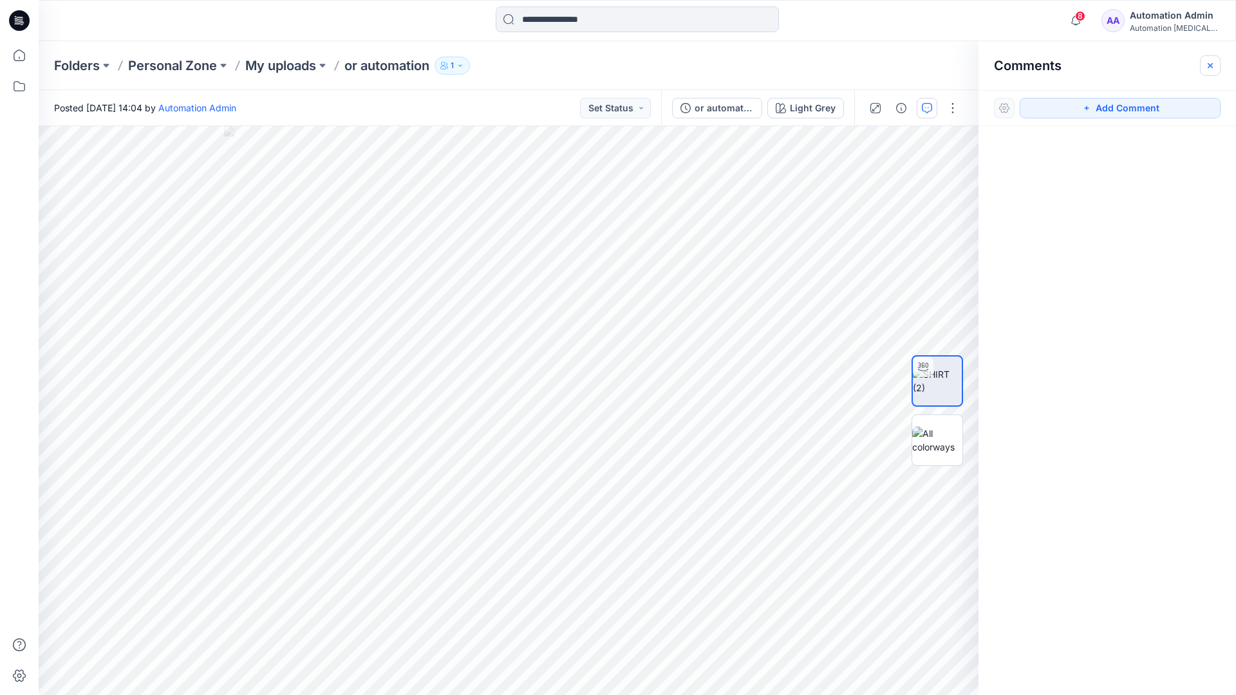
click at [1209, 65] on icon "button" at bounding box center [1210, 64] width 5 height 5
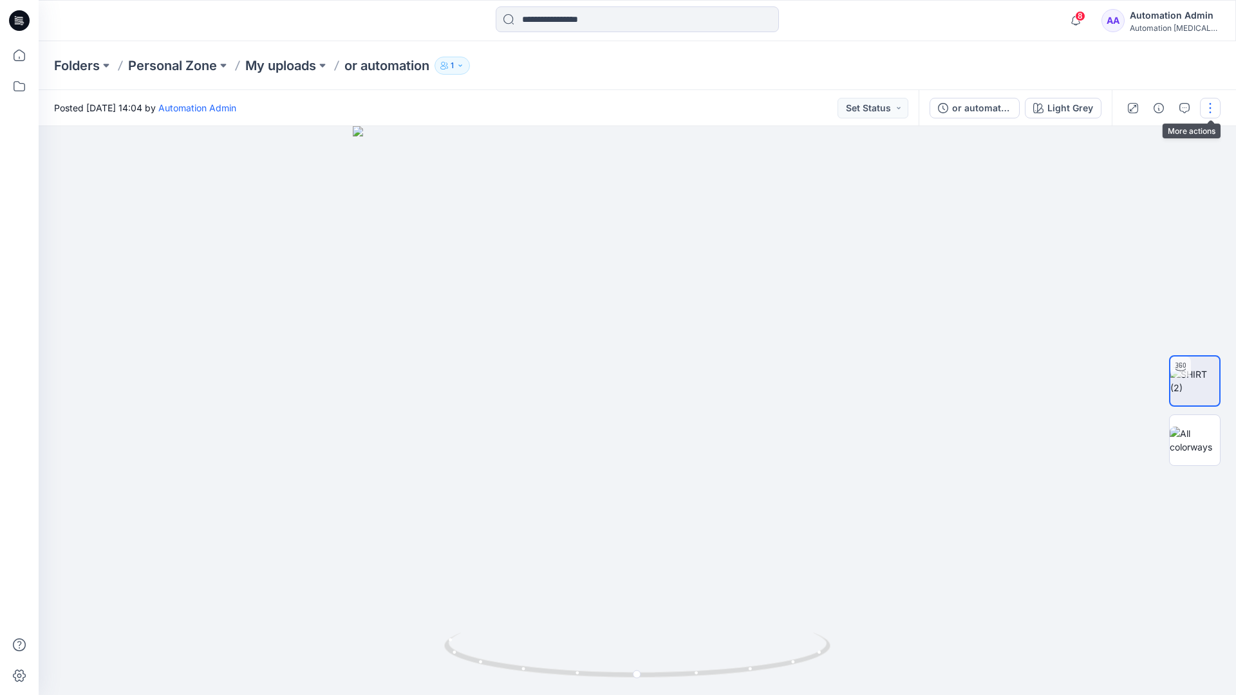
click at [1208, 113] on button "button" at bounding box center [1210, 108] width 21 height 21
click at [1129, 175] on p "Edit" at bounding box center [1128, 174] width 16 height 14
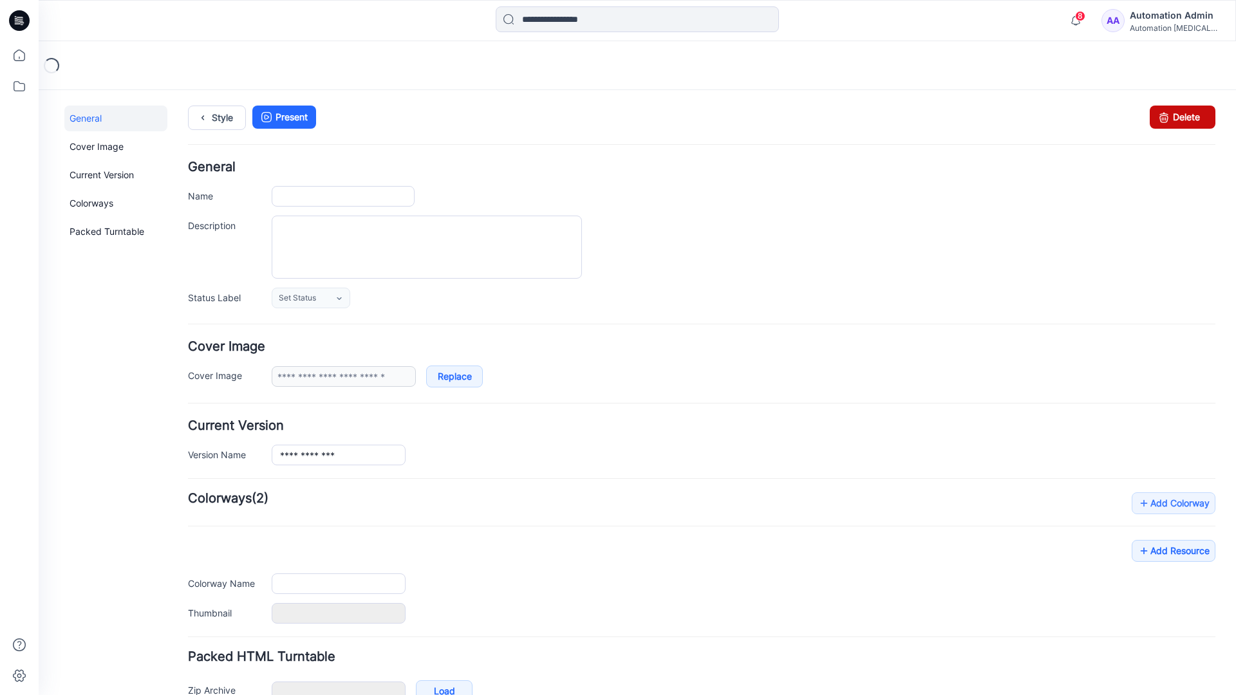
click at [1155, 118] on icon at bounding box center [1164, 117] width 18 height 23
type input "**********"
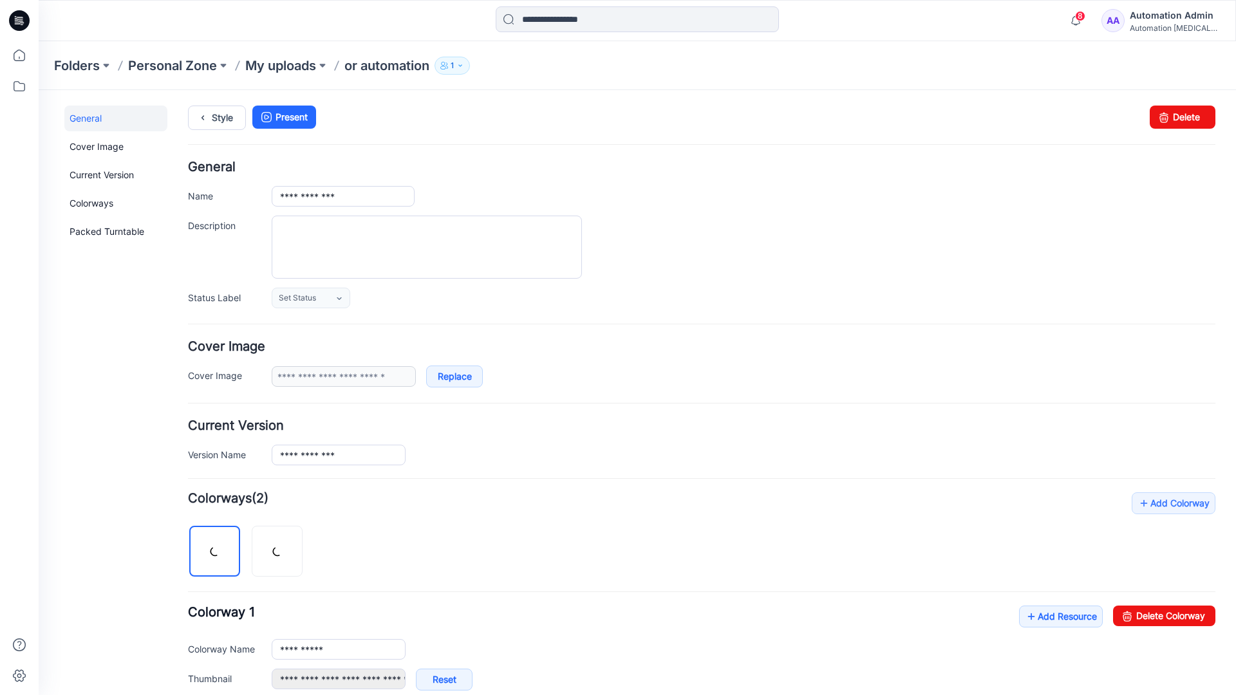
click at [1030, 35] on div "8 Notifications Your style or automation is ready 1 new Colorways 4 minutes ago…" at bounding box center [637, 20] width 1197 height 41
click at [1156, 24] on div "Automation [MEDICAL_DATA]..." at bounding box center [1175, 28] width 90 height 10
